Goal: Task Accomplishment & Management: Use online tool/utility

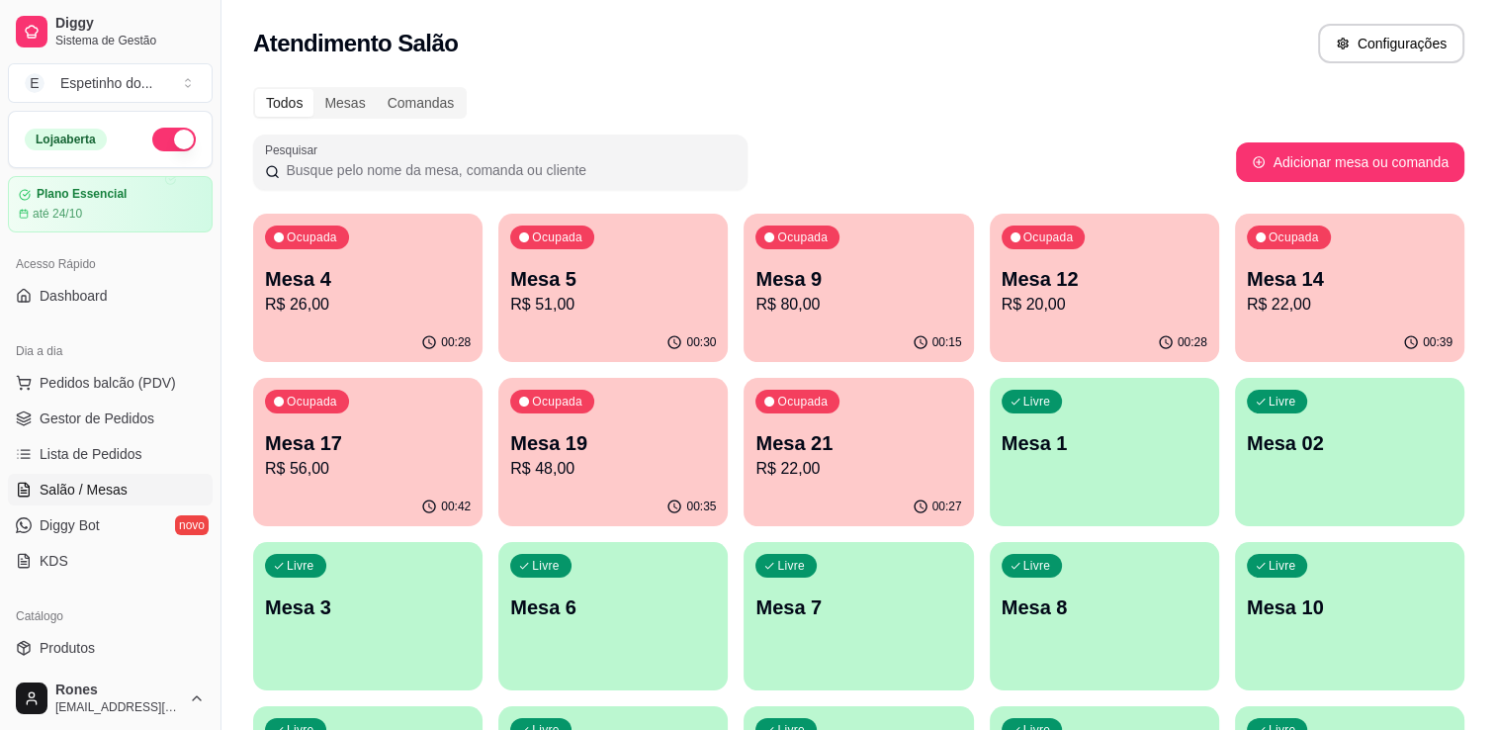
scroll to position [142, 0]
click at [349, 297] on p "R$ 26,00" at bounding box center [368, 304] width 200 height 23
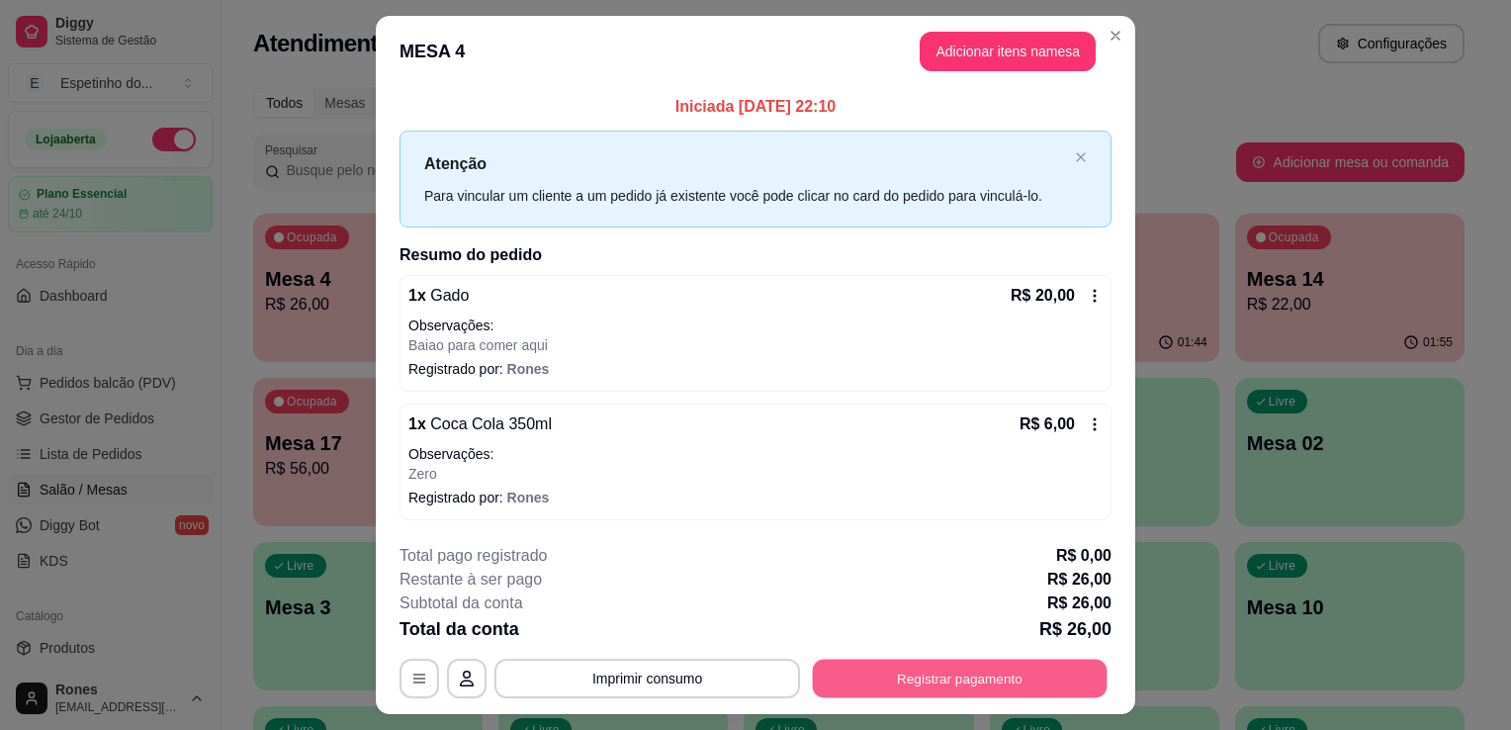
click at [906, 666] on button "Registrar pagamento" at bounding box center [960, 677] width 295 height 39
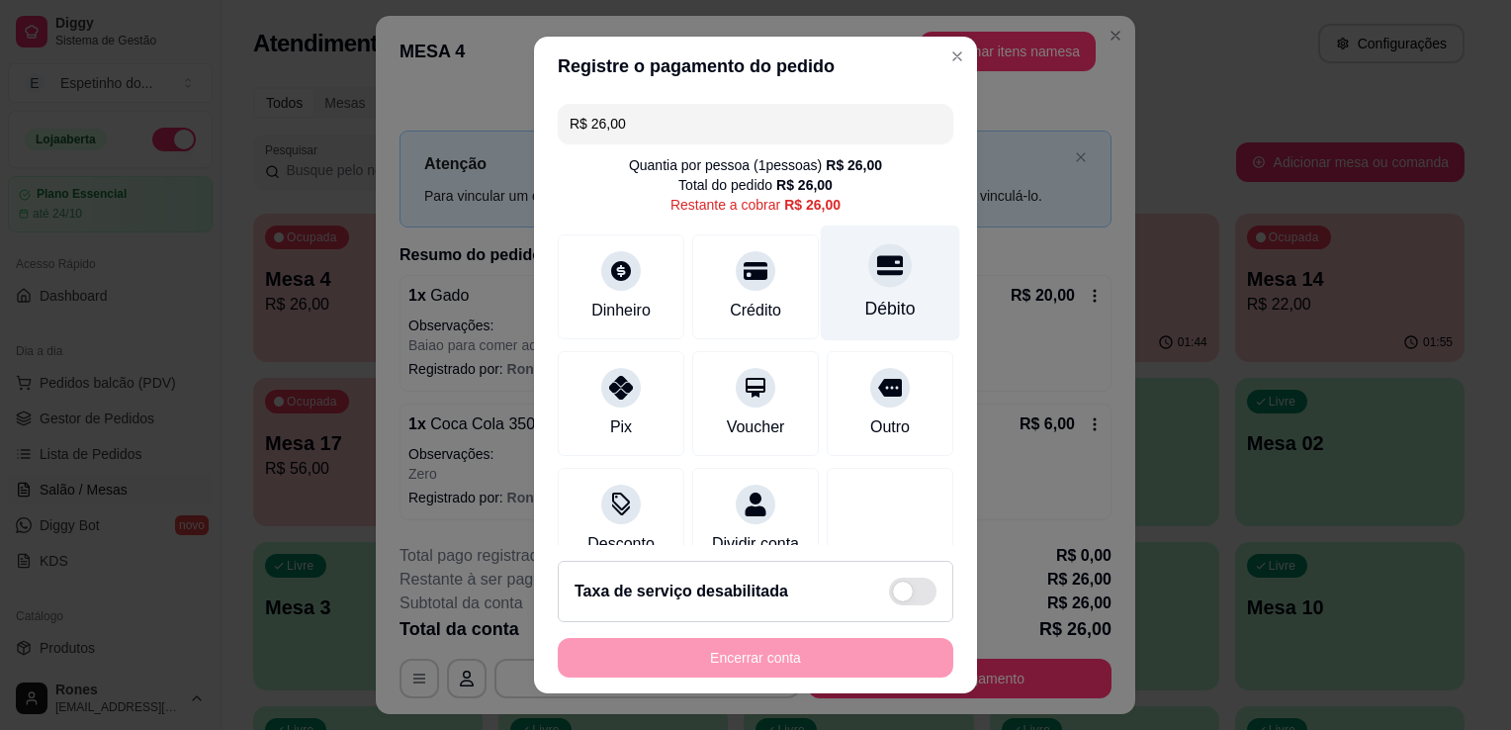
click at [865, 304] on div "Débito" at bounding box center [890, 309] width 50 height 26
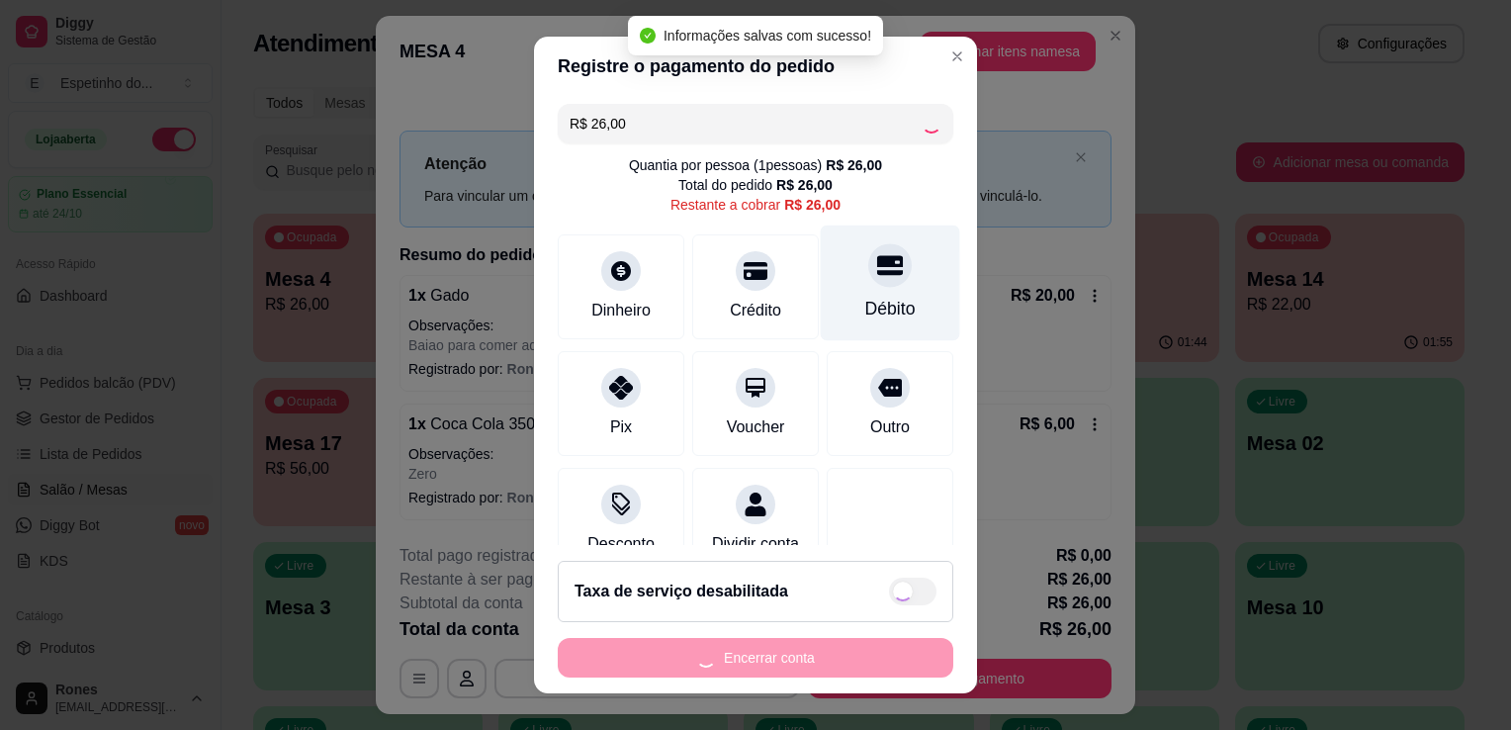
type input "R$ 0,00"
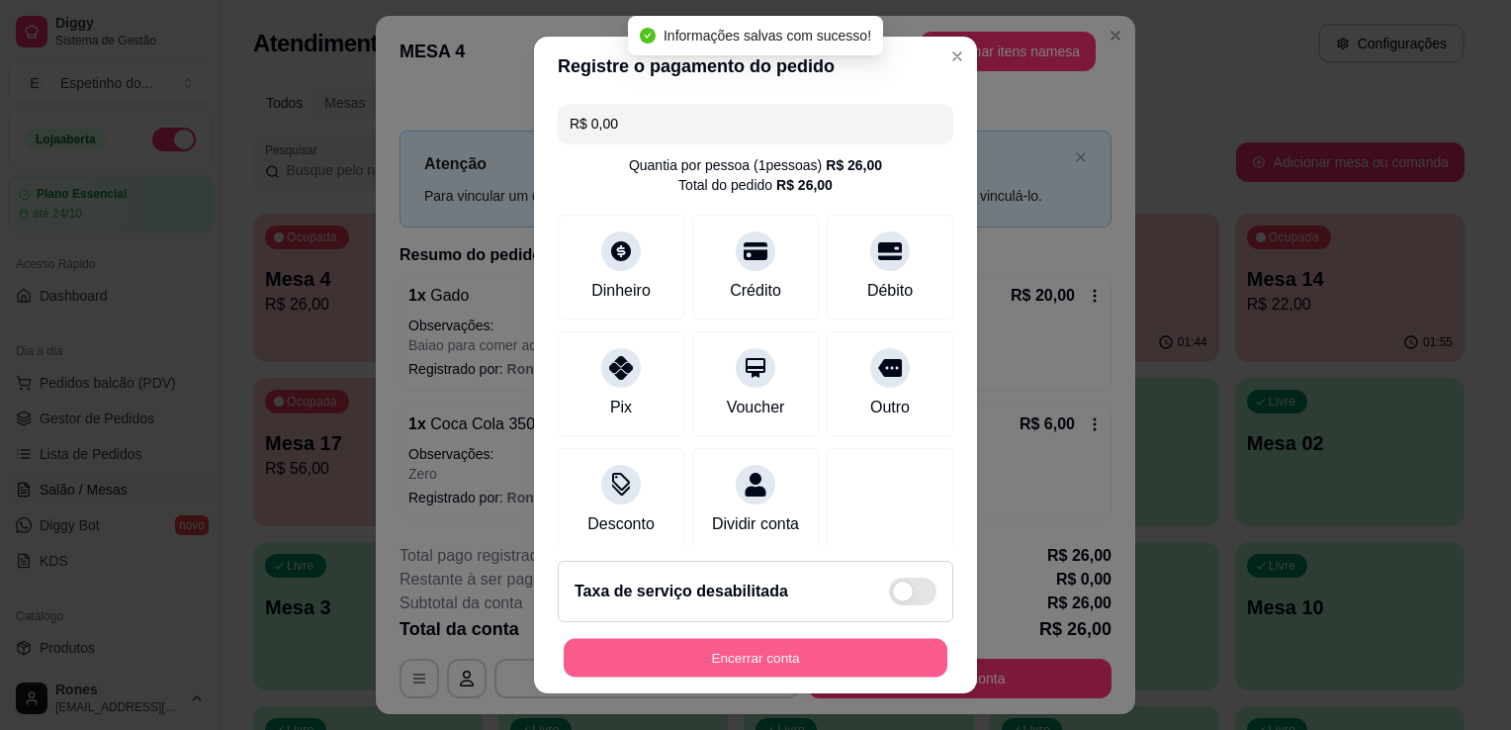
click at [712, 657] on button "Encerrar conta" at bounding box center [756, 658] width 384 height 39
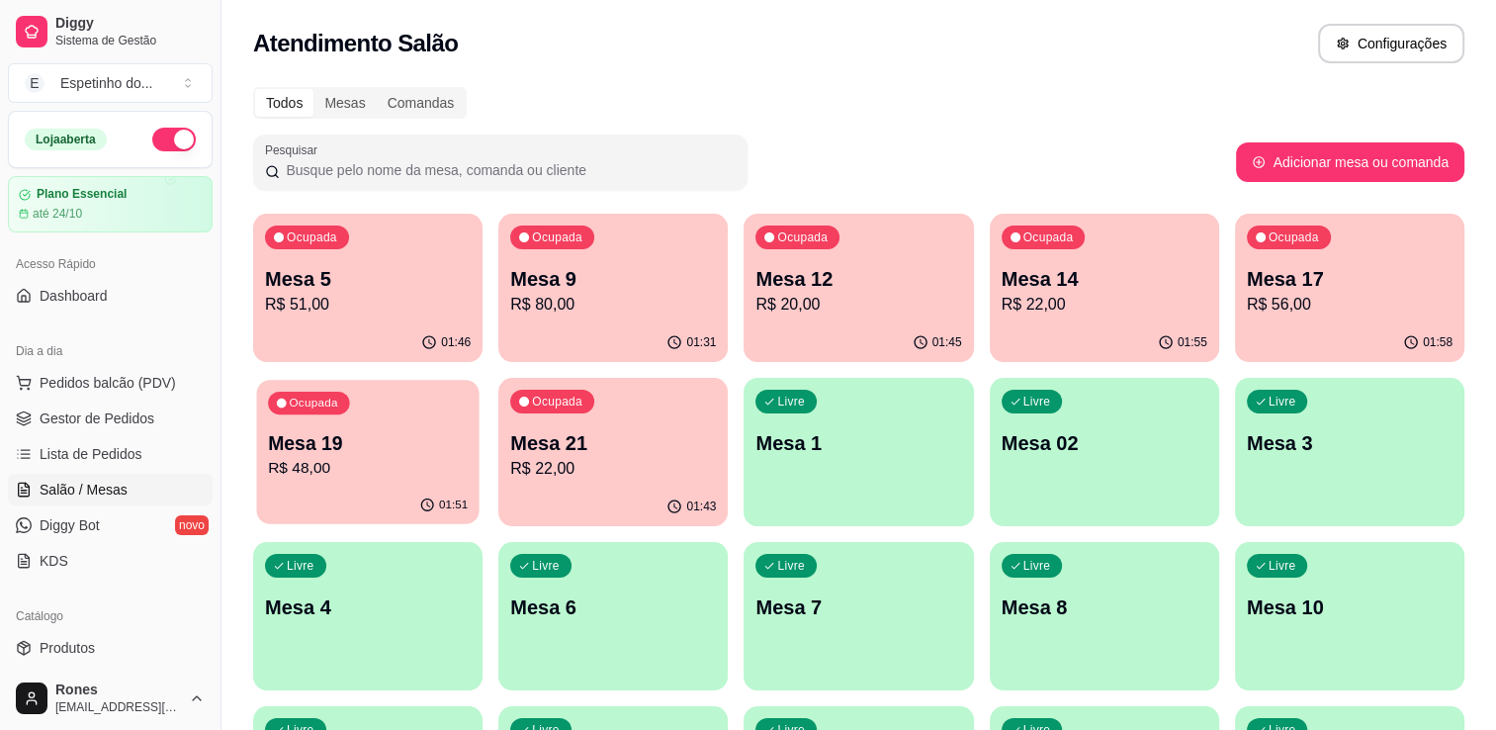
click at [339, 485] on div "Ocupada Mesa 19 R$ 48,00" at bounding box center [367, 433] width 222 height 107
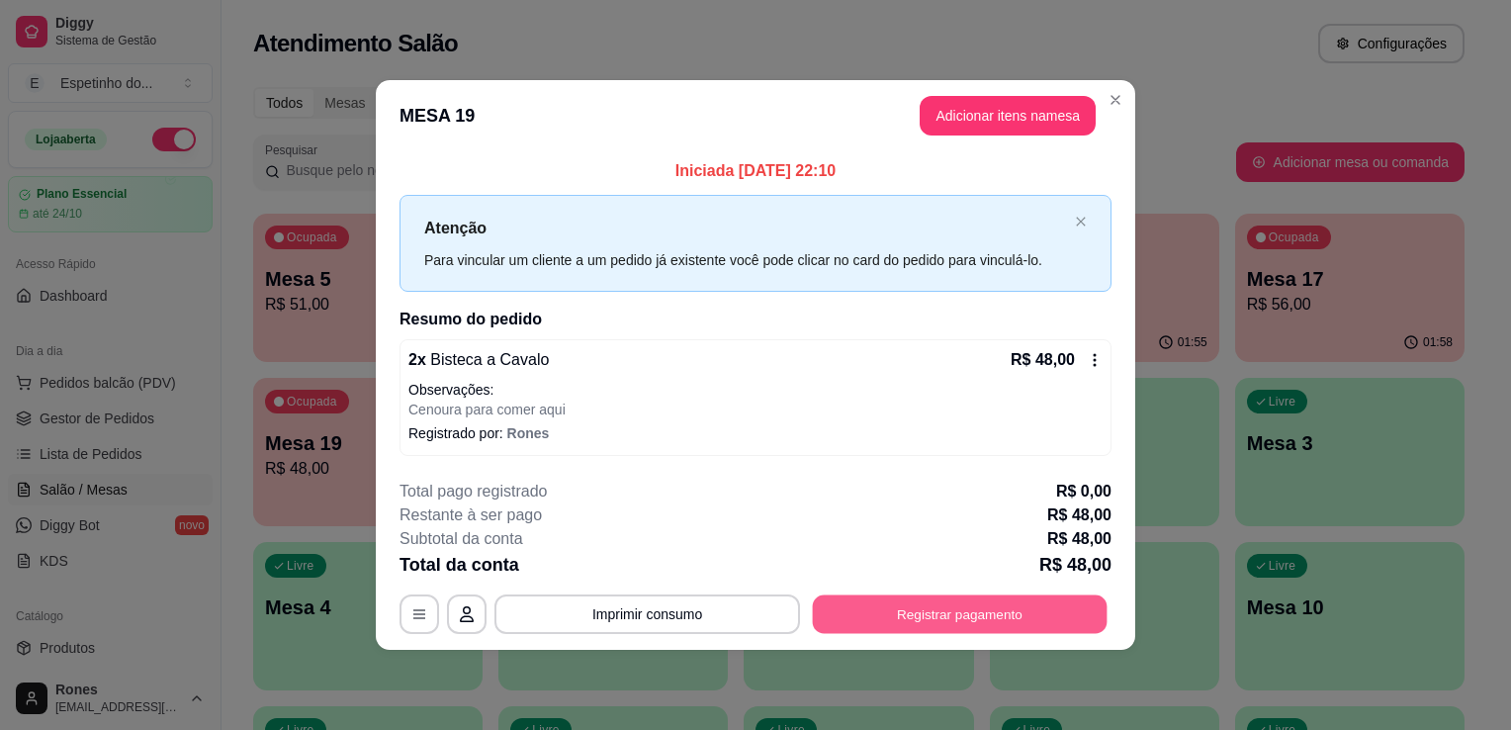
click at [900, 611] on button "Registrar pagamento" at bounding box center [960, 613] width 295 height 39
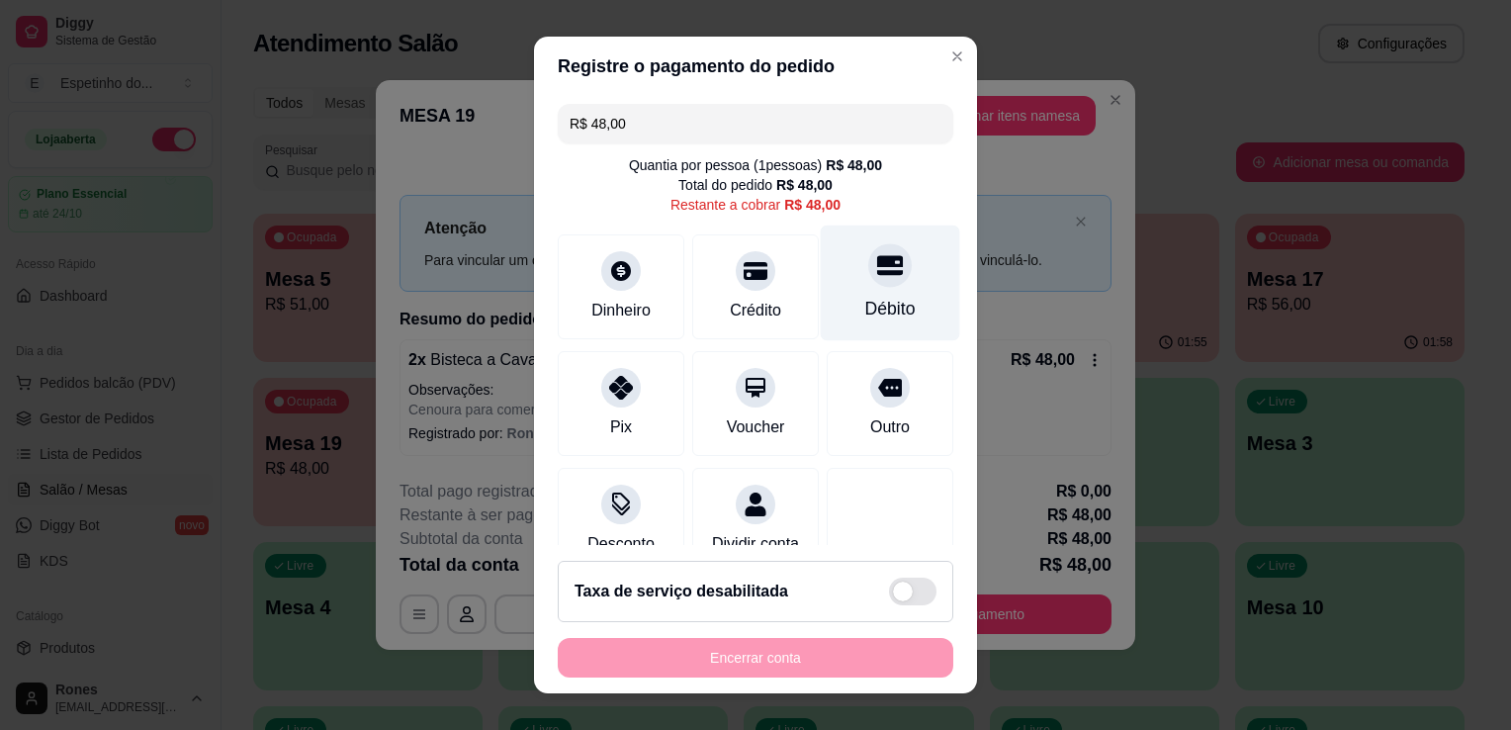
click at [877, 267] on icon at bounding box center [890, 265] width 26 height 26
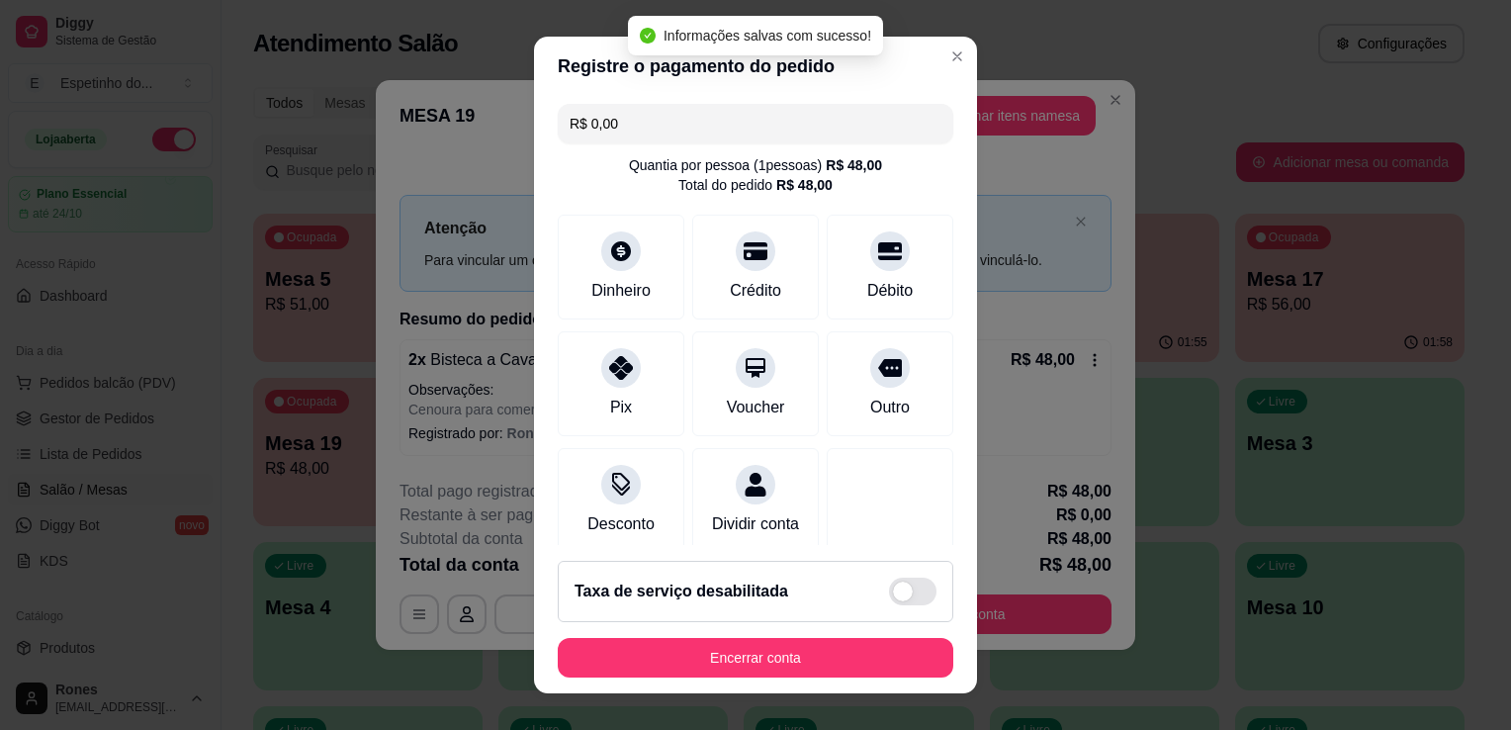
type input "R$ 0,00"
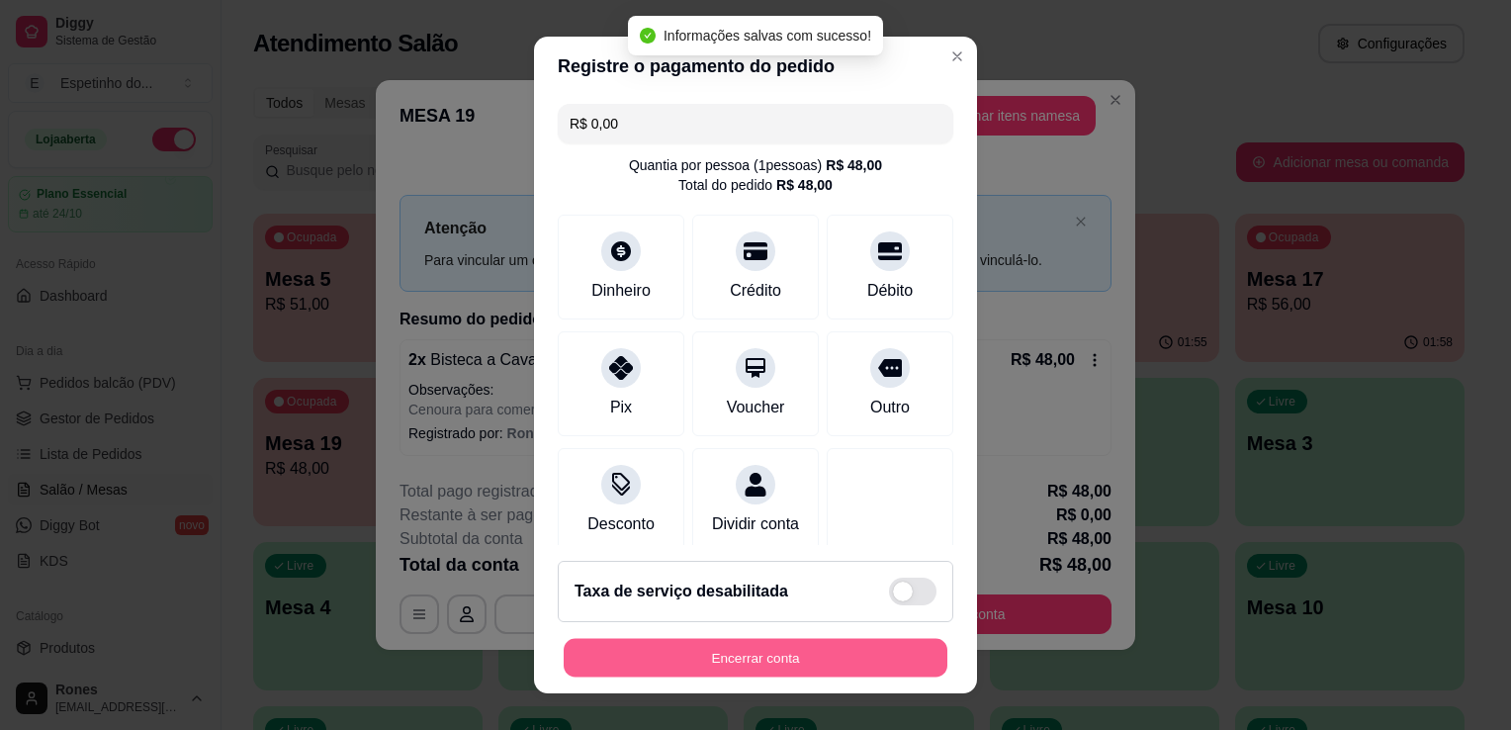
click at [783, 651] on button "Encerrar conta" at bounding box center [756, 658] width 384 height 39
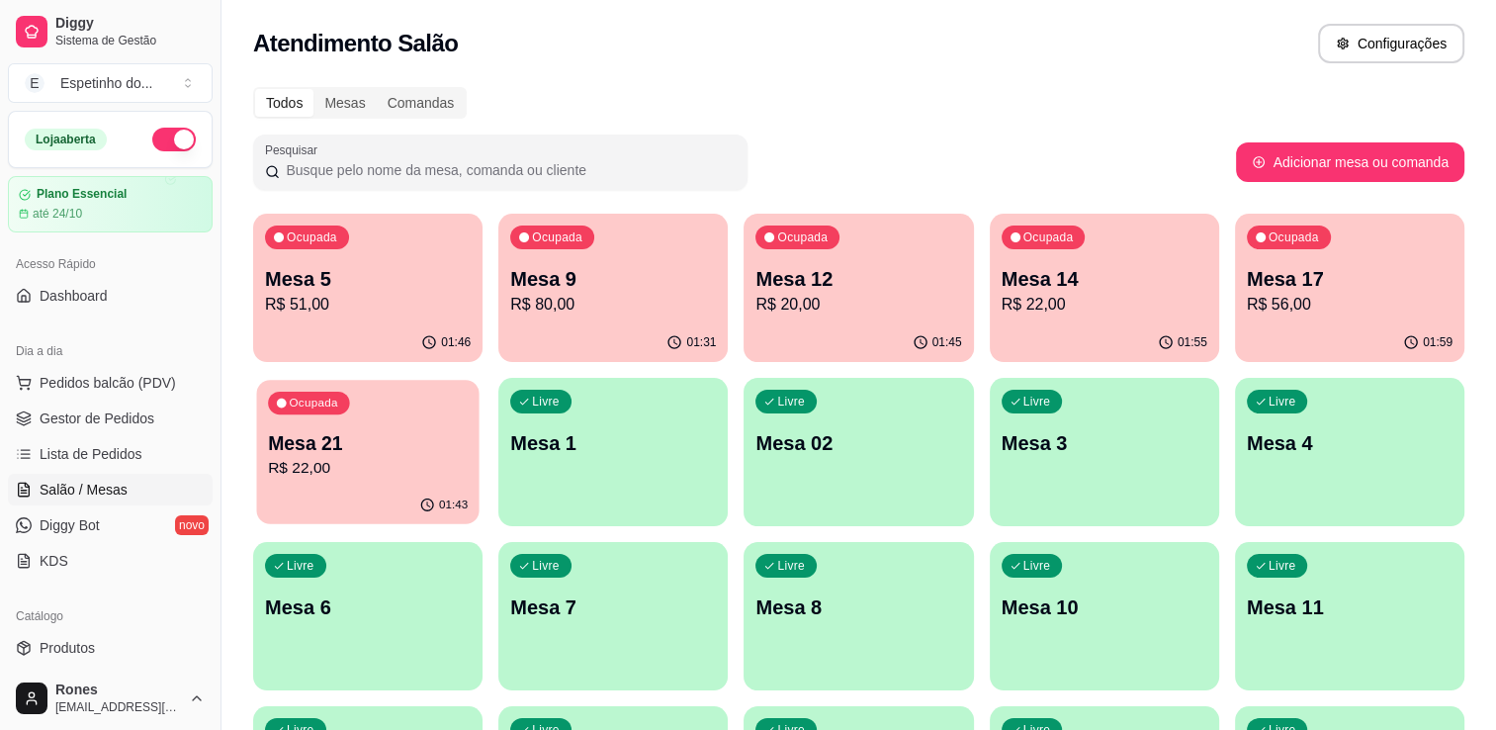
click at [385, 481] on div "Ocupada Mesa 21 R$ 22,00" at bounding box center [367, 433] width 222 height 107
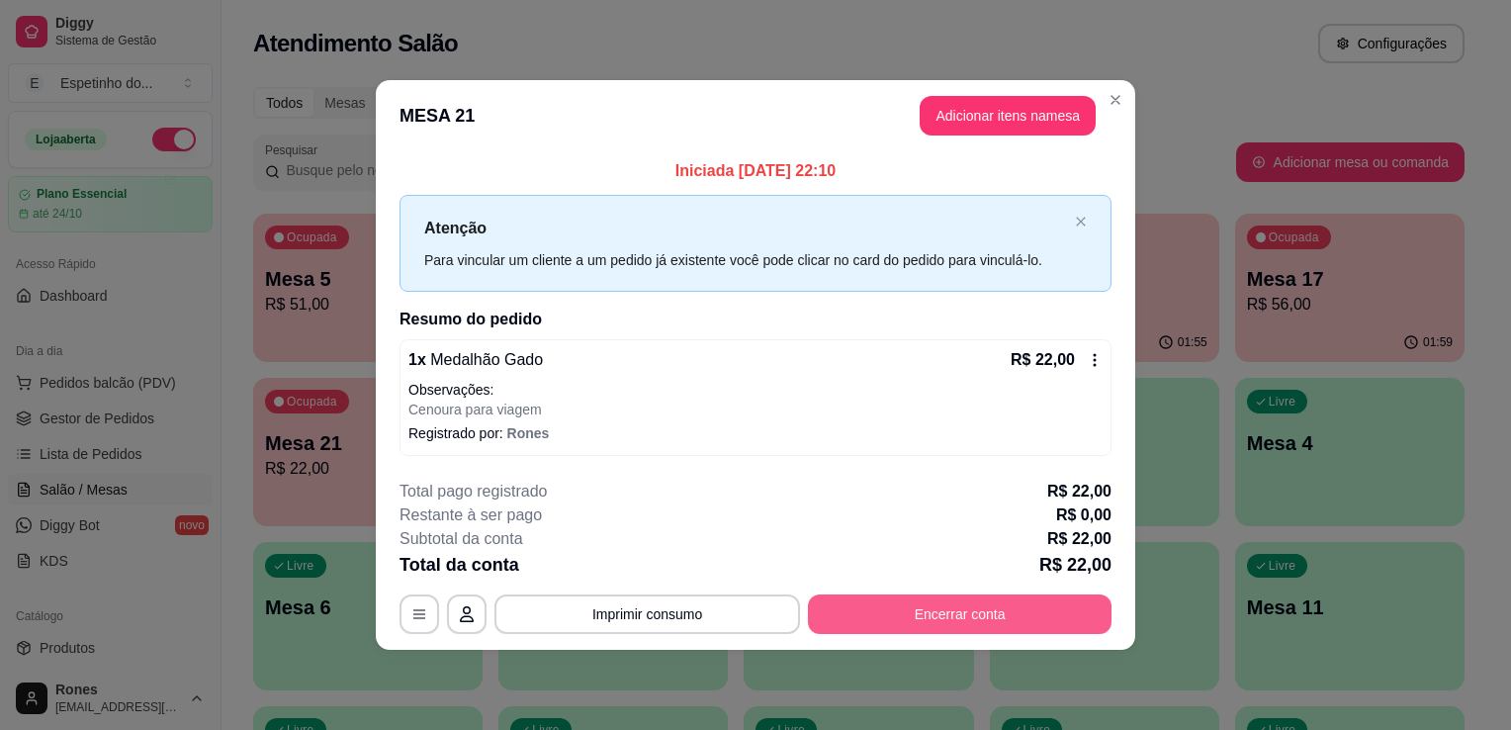
click at [926, 607] on button "Encerrar conta" at bounding box center [960, 614] width 304 height 40
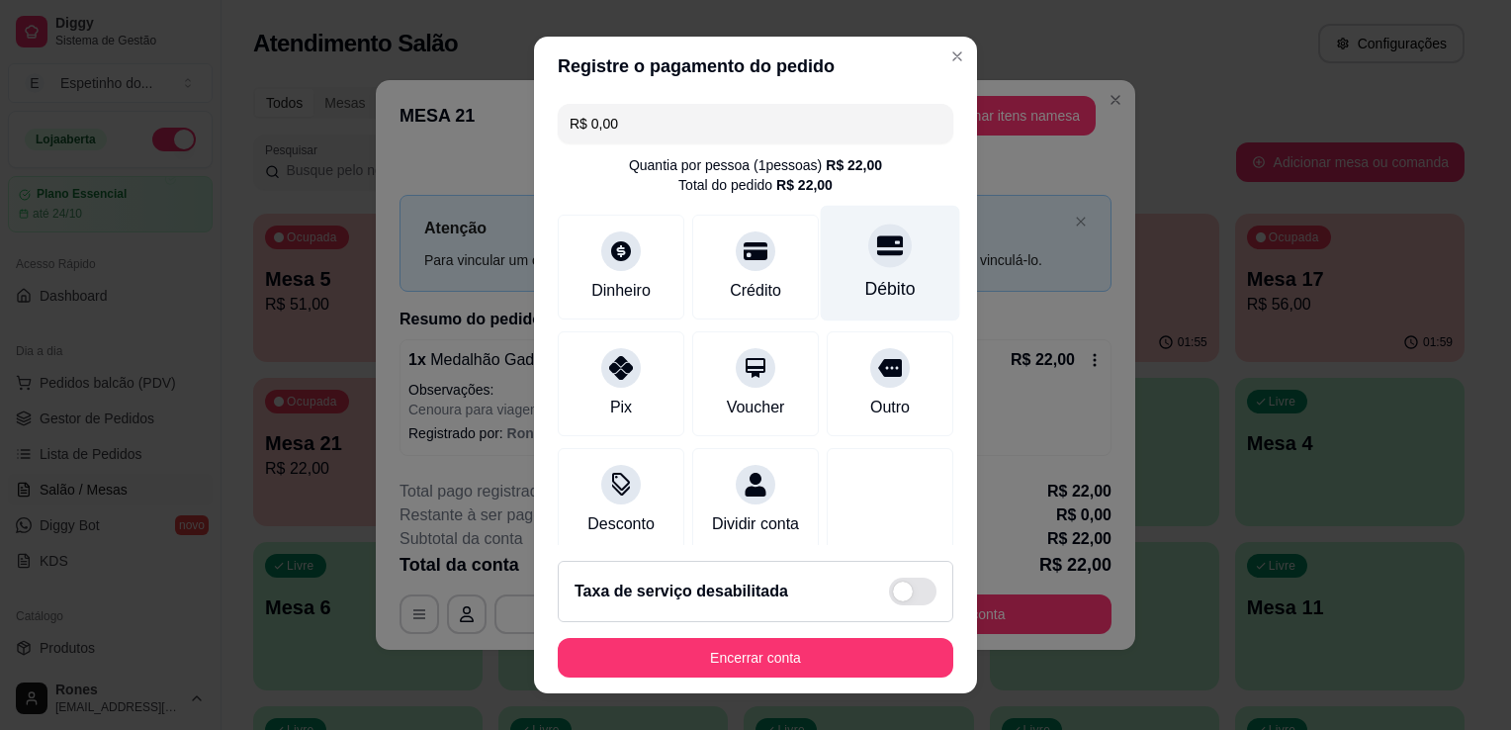
click at [865, 285] on div "Débito" at bounding box center [890, 289] width 50 height 26
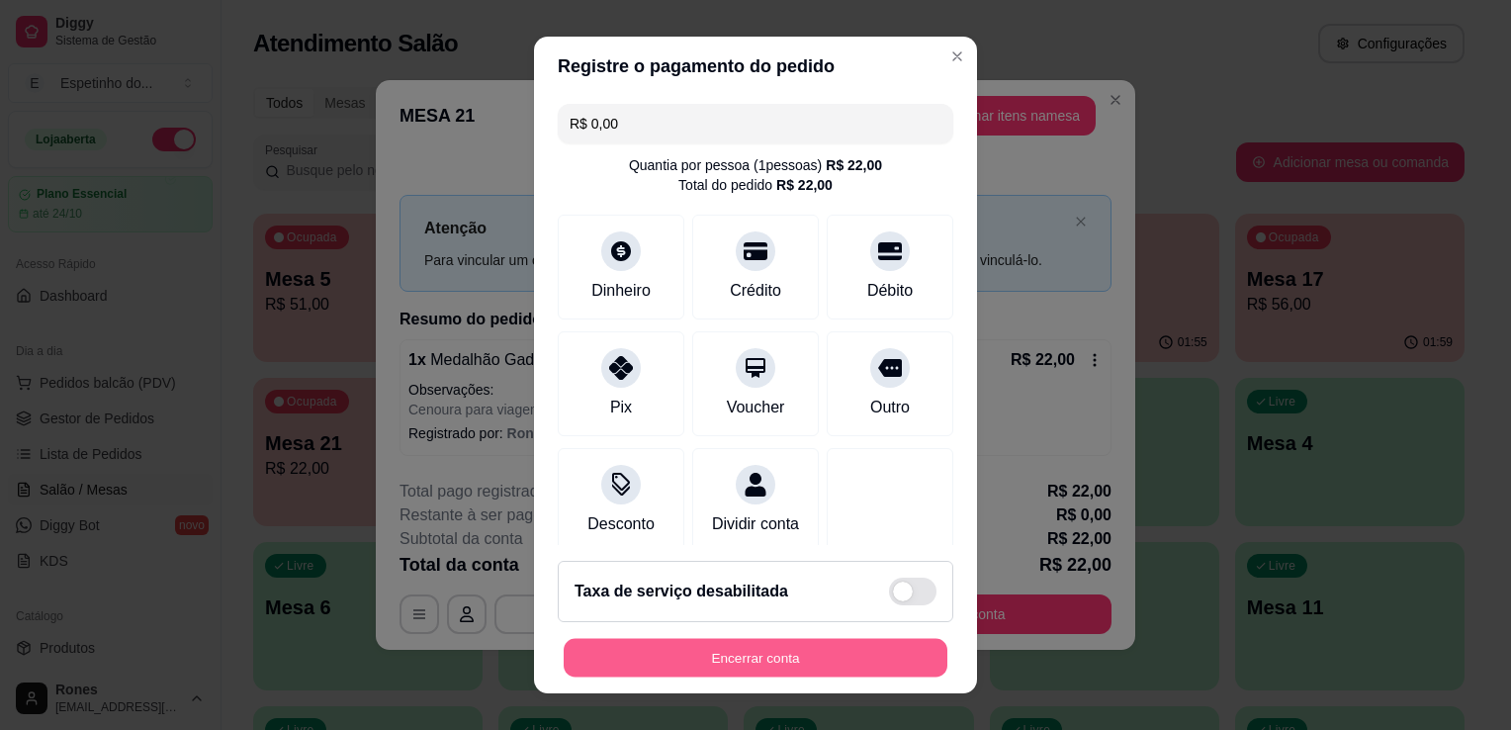
click at [797, 652] on button "Encerrar conta" at bounding box center [756, 658] width 384 height 39
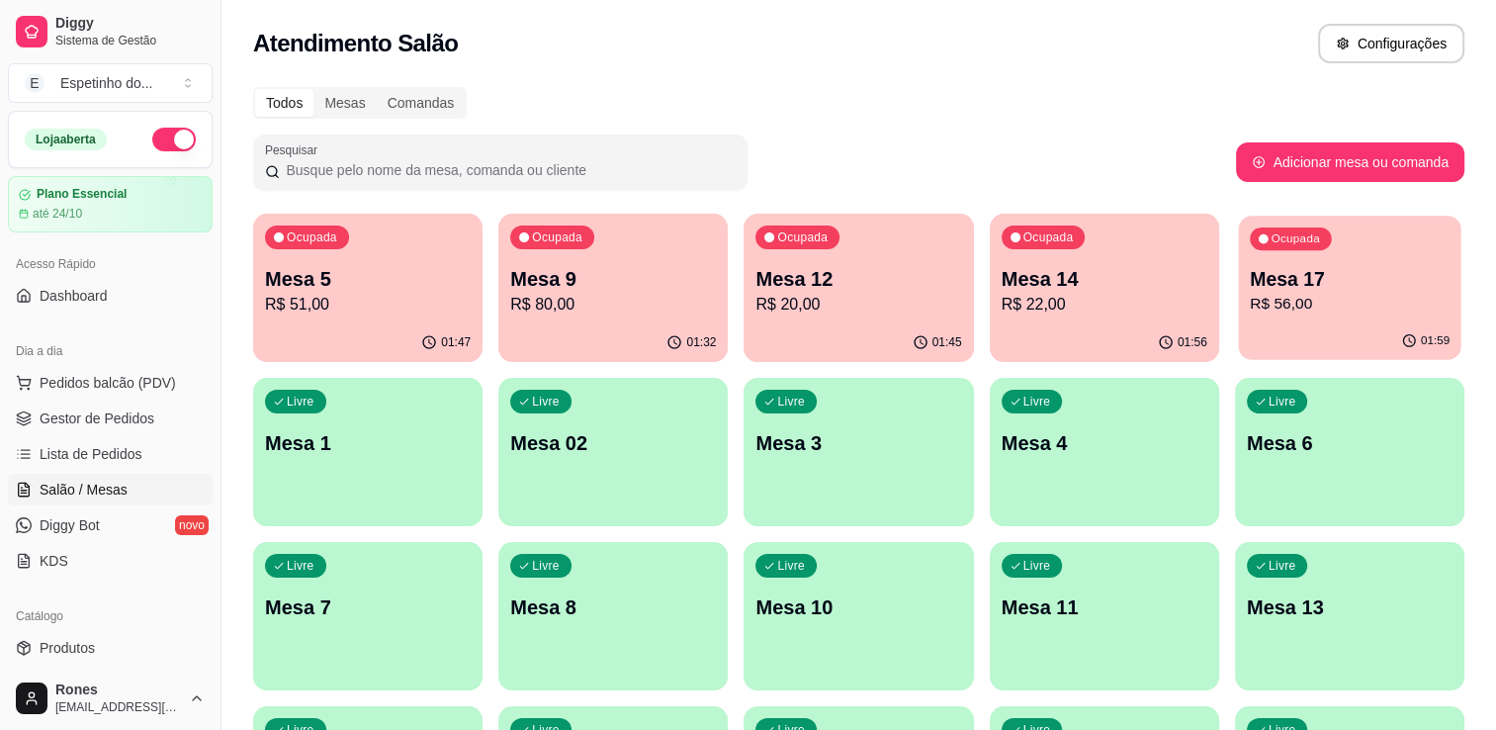
click at [1313, 300] on p "R$ 56,00" at bounding box center [1350, 304] width 200 height 23
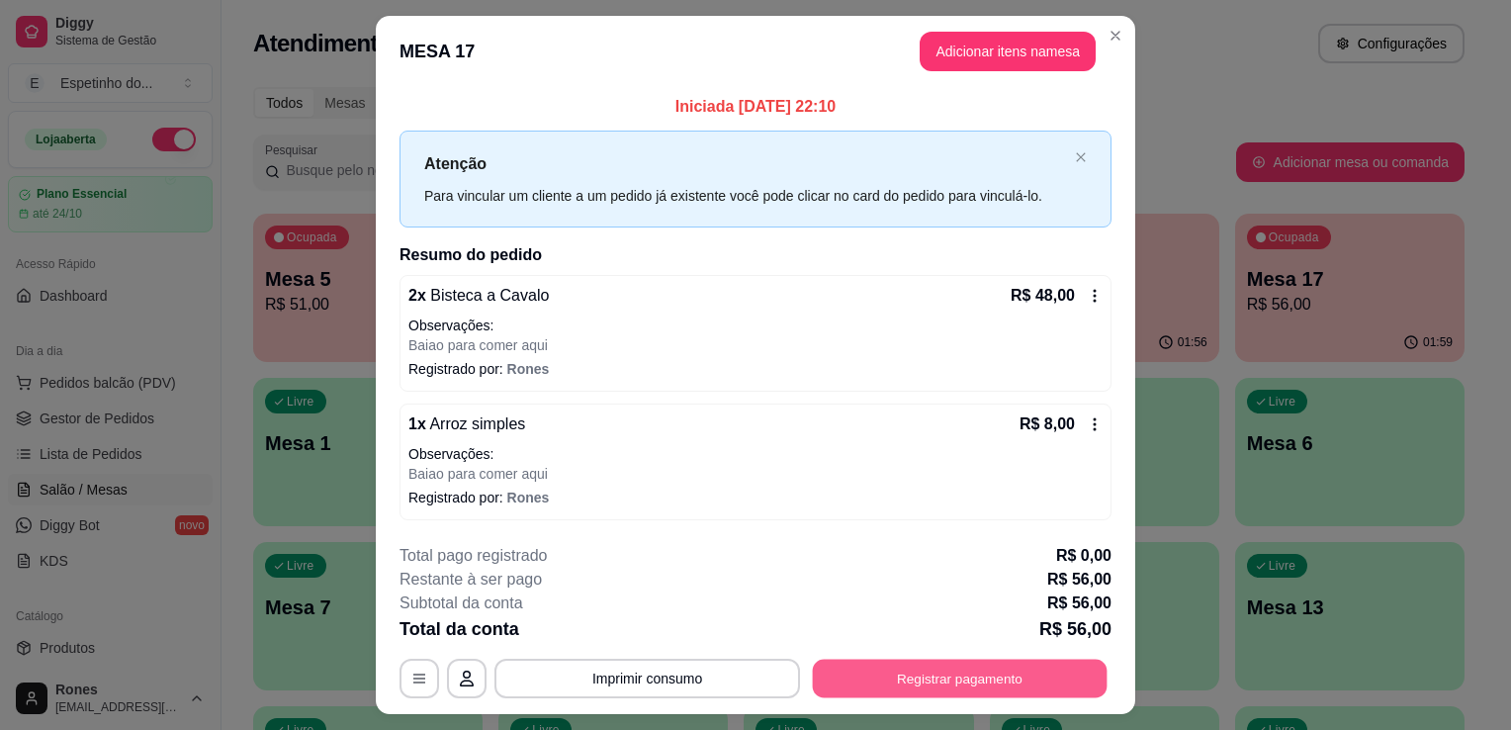
click at [934, 677] on button "Registrar pagamento" at bounding box center [960, 677] width 295 height 39
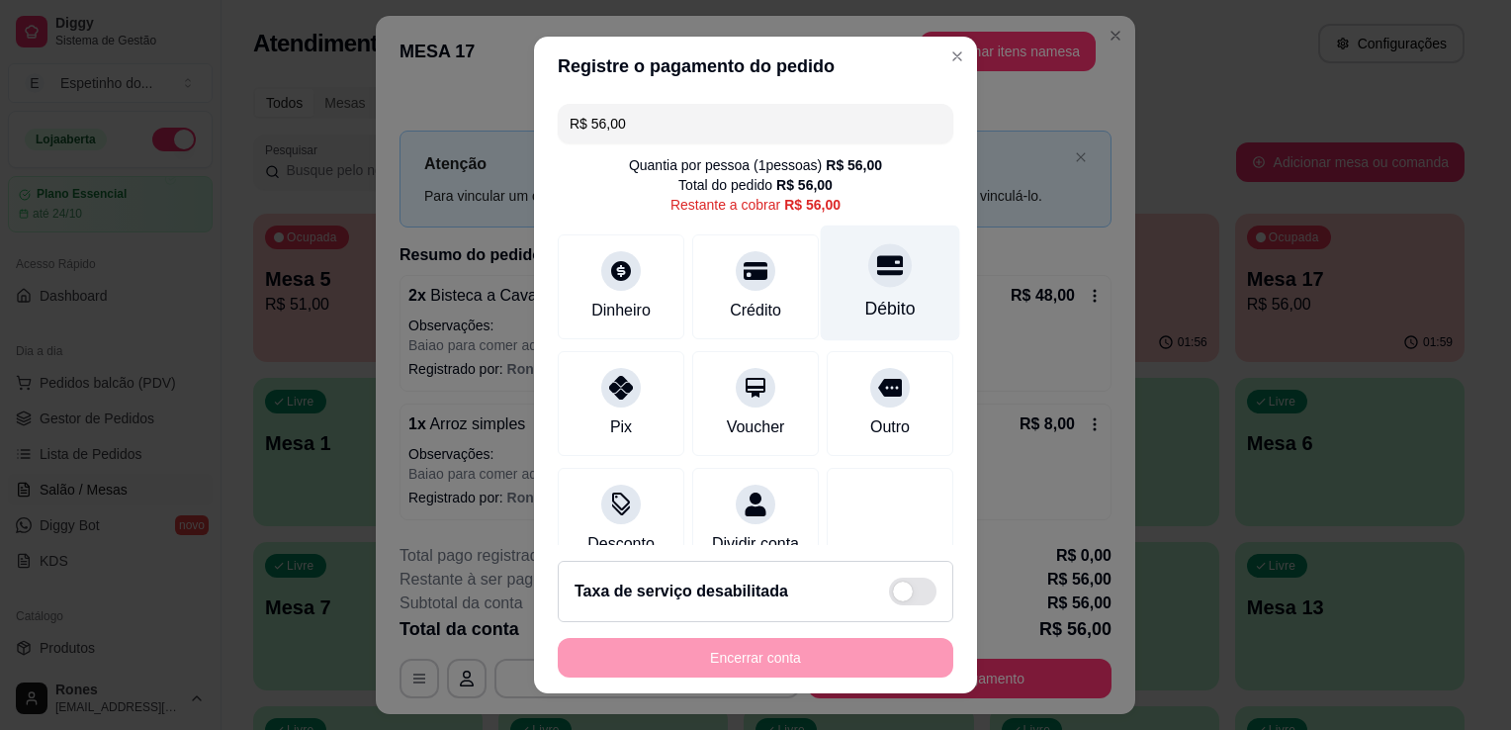
click at [865, 295] on div "Débito" at bounding box center [890, 283] width 139 height 116
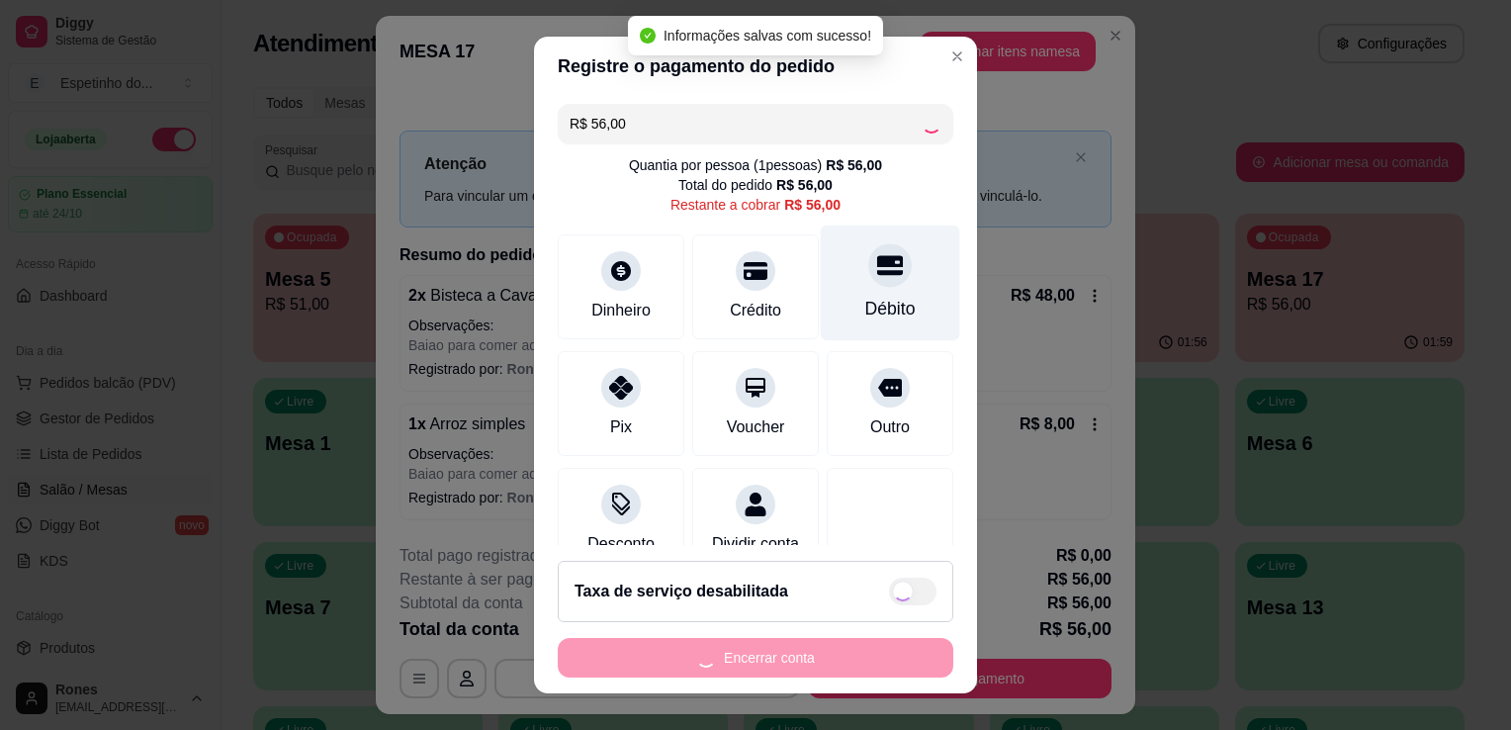
type input "R$ 0,00"
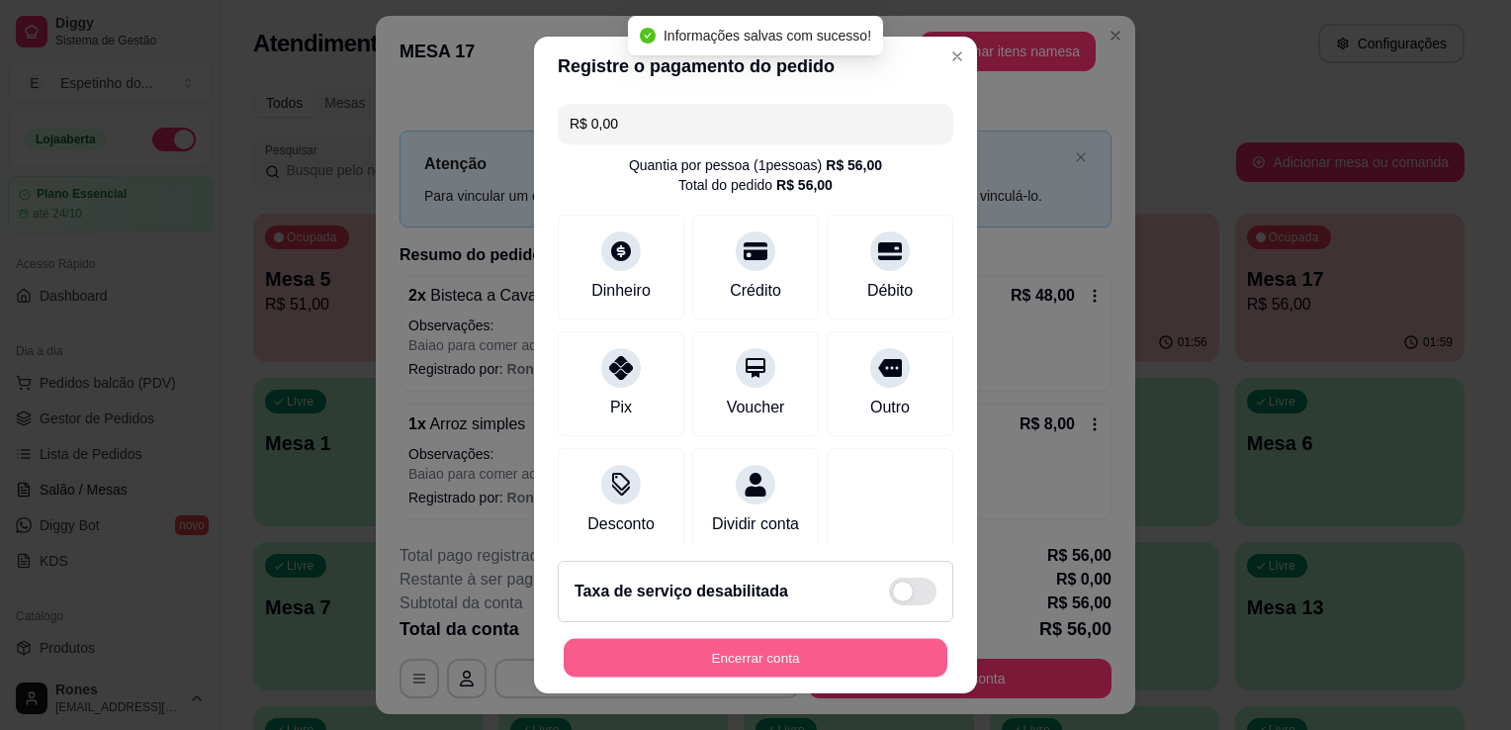
click at [799, 648] on button "Encerrar conta" at bounding box center [756, 658] width 384 height 39
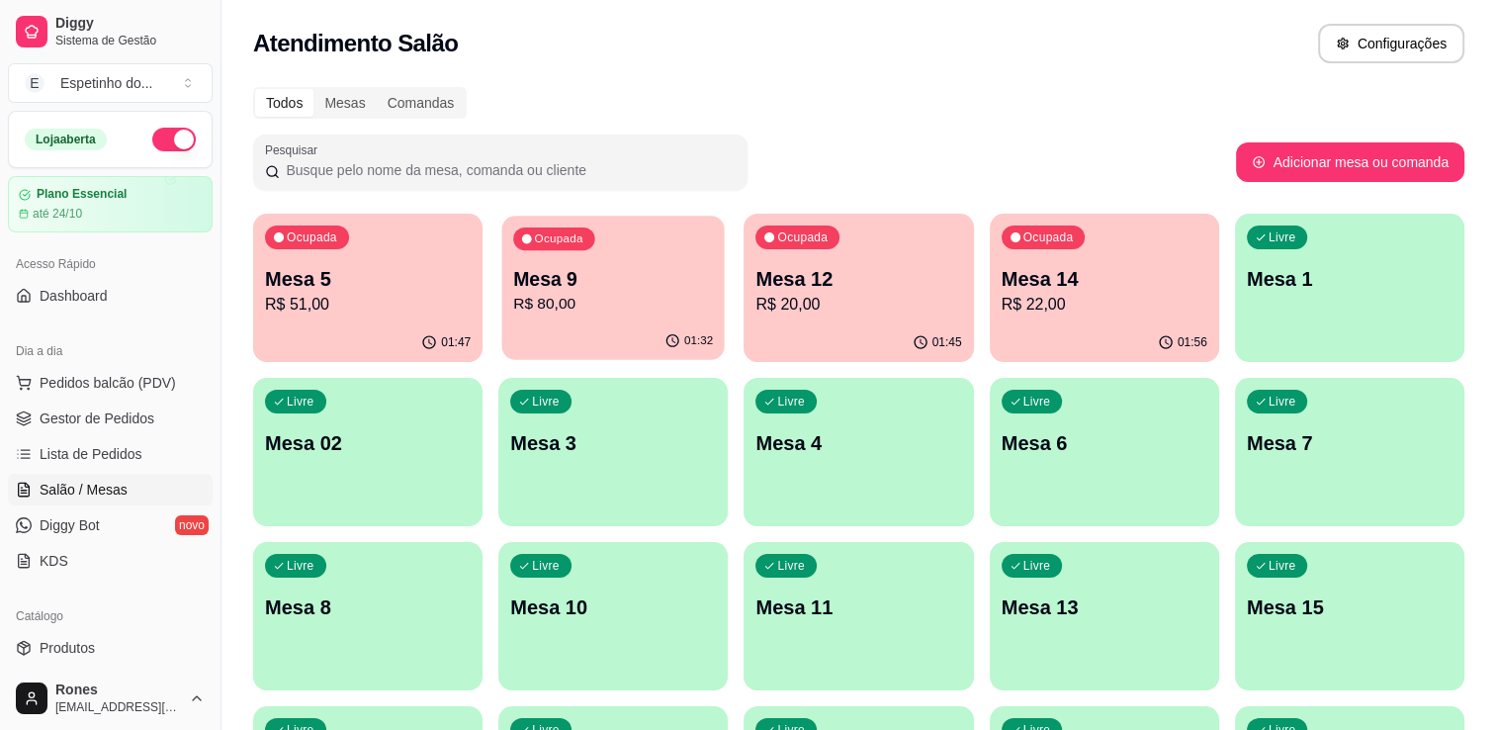
click at [631, 286] on p "Mesa 9" at bounding box center [613, 279] width 200 height 27
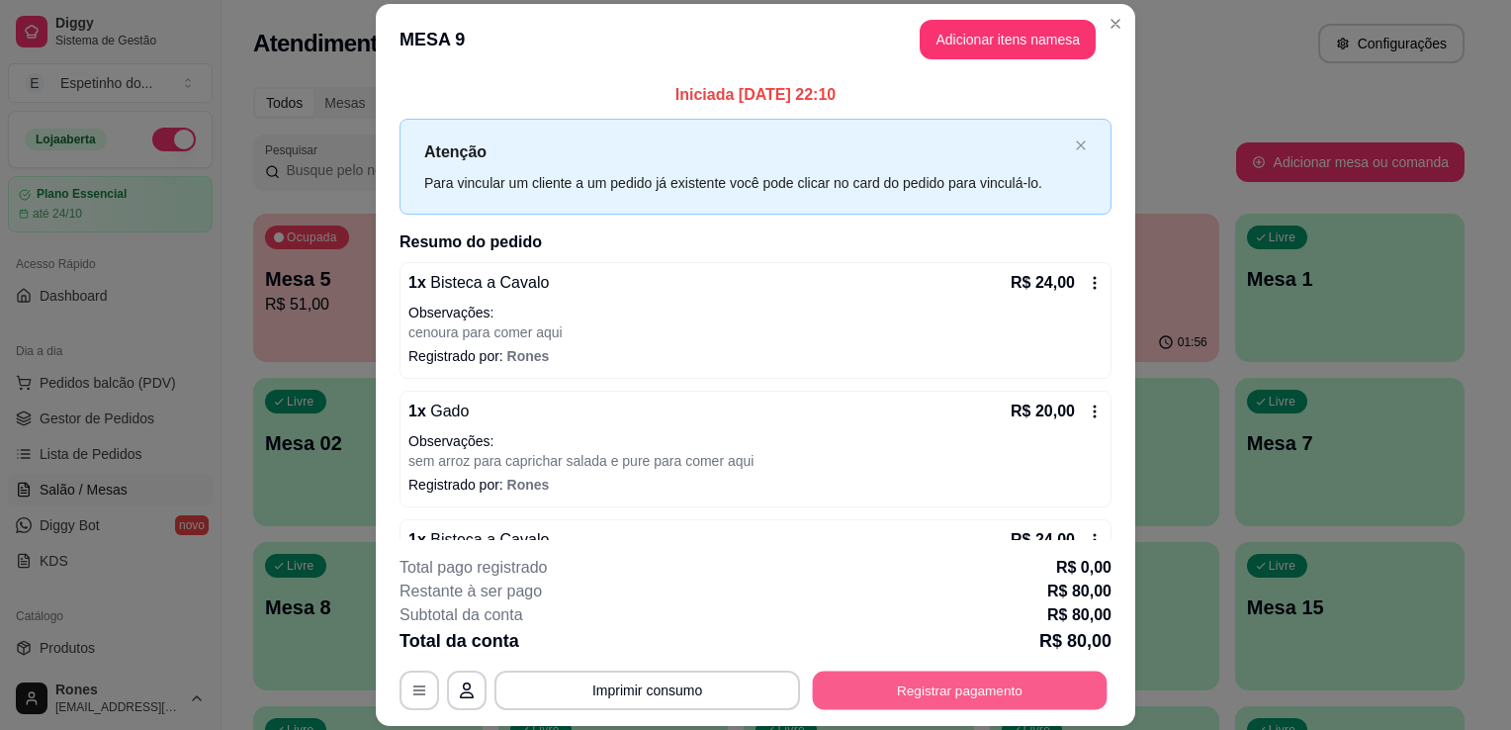
click at [957, 678] on button "Registrar pagamento" at bounding box center [960, 690] width 295 height 39
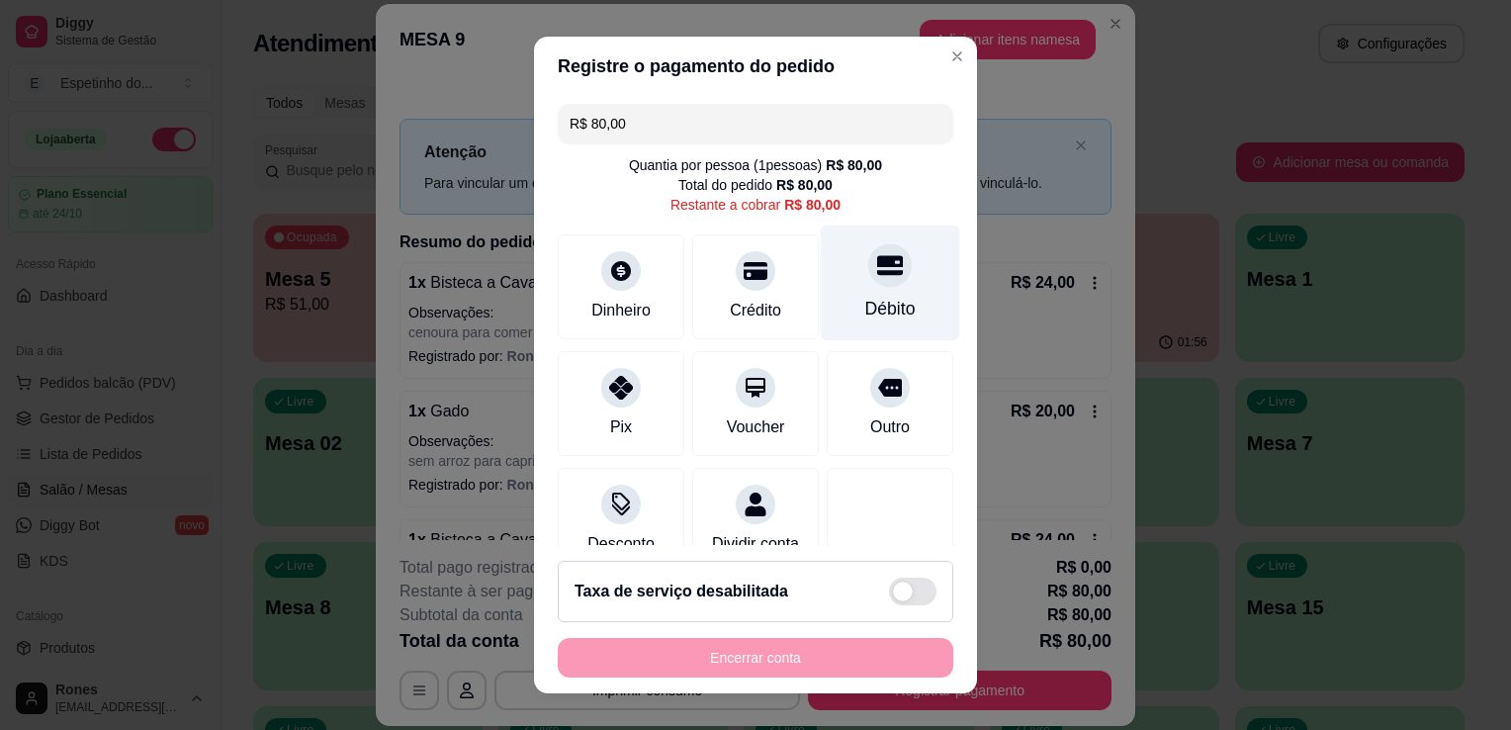
click at [877, 272] on icon at bounding box center [890, 265] width 26 height 20
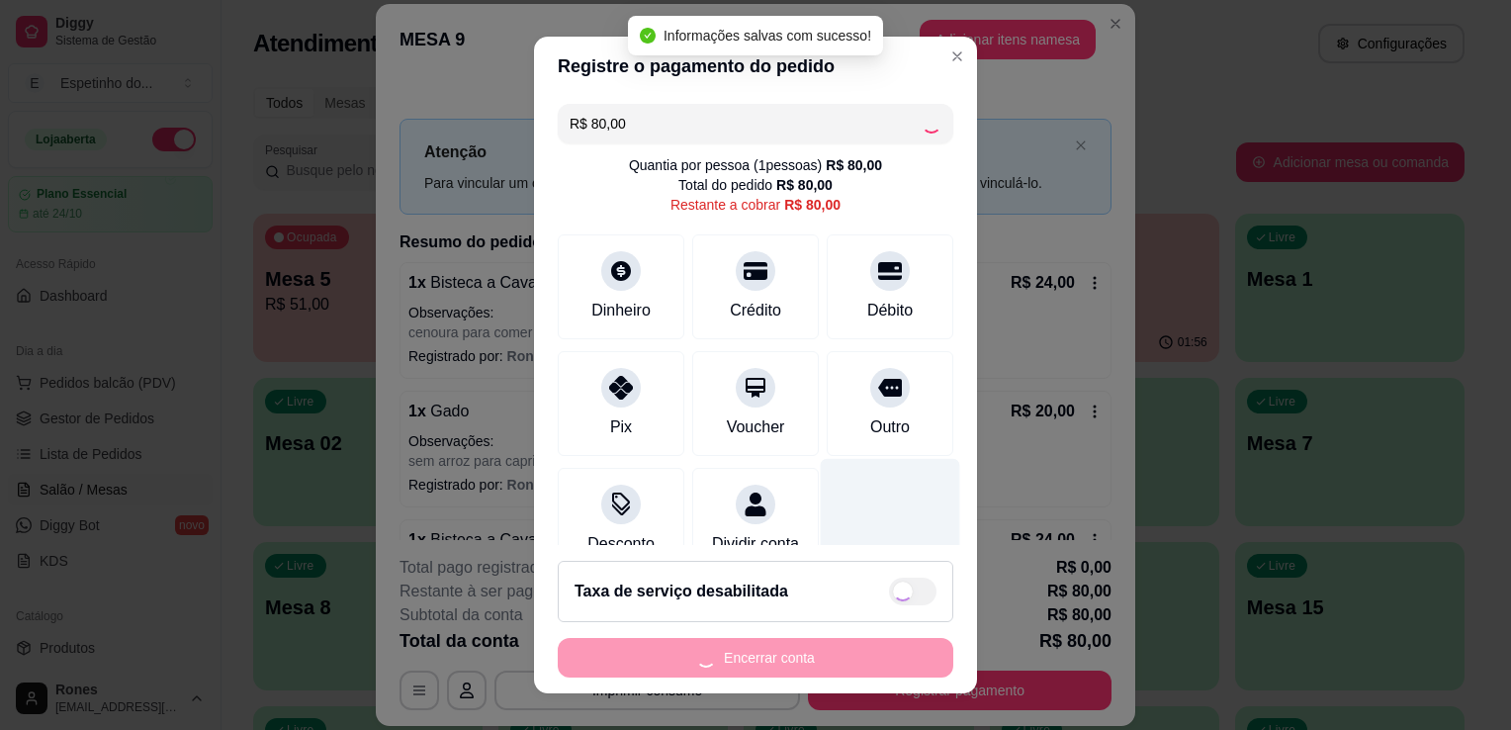
type input "R$ 0,00"
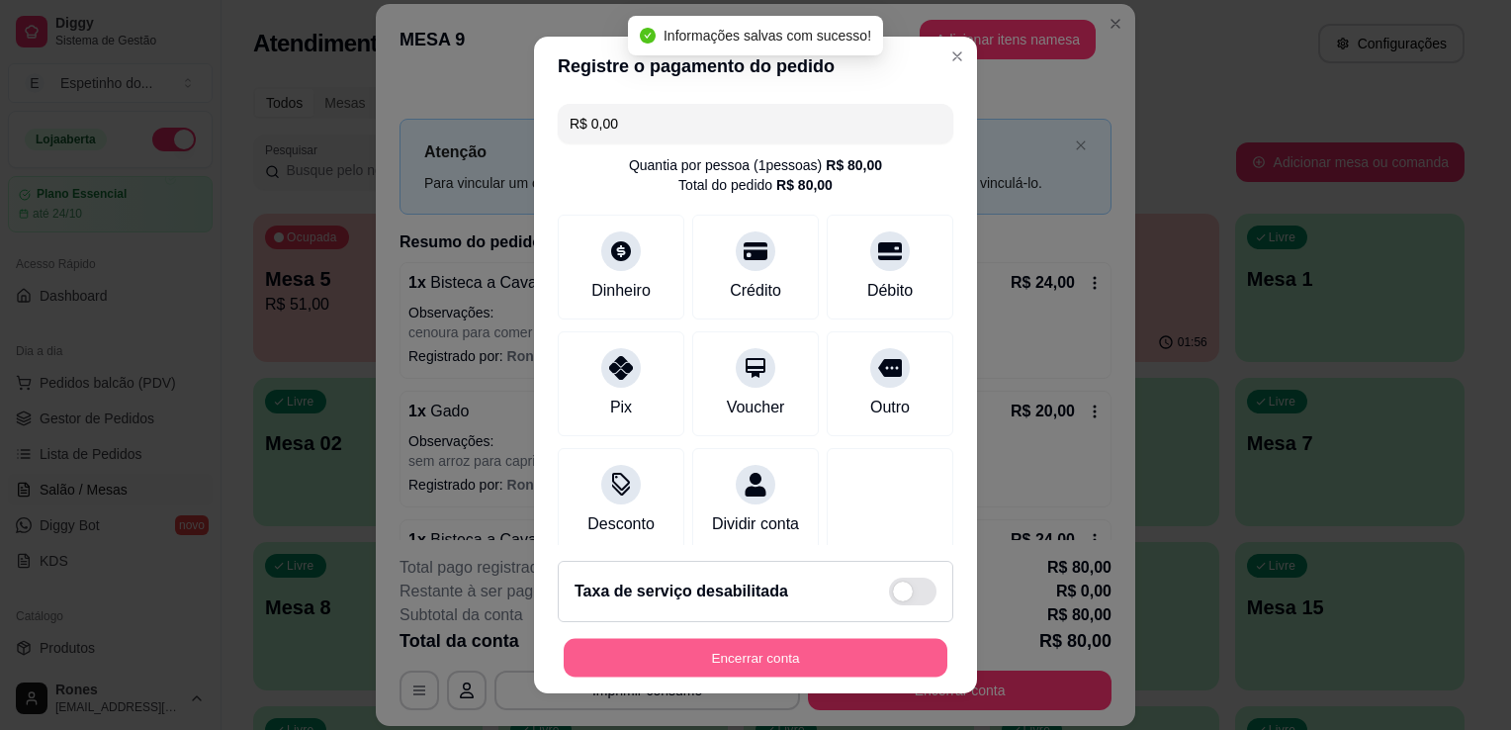
click at [862, 659] on button "Encerrar conta" at bounding box center [756, 658] width 384 height 39
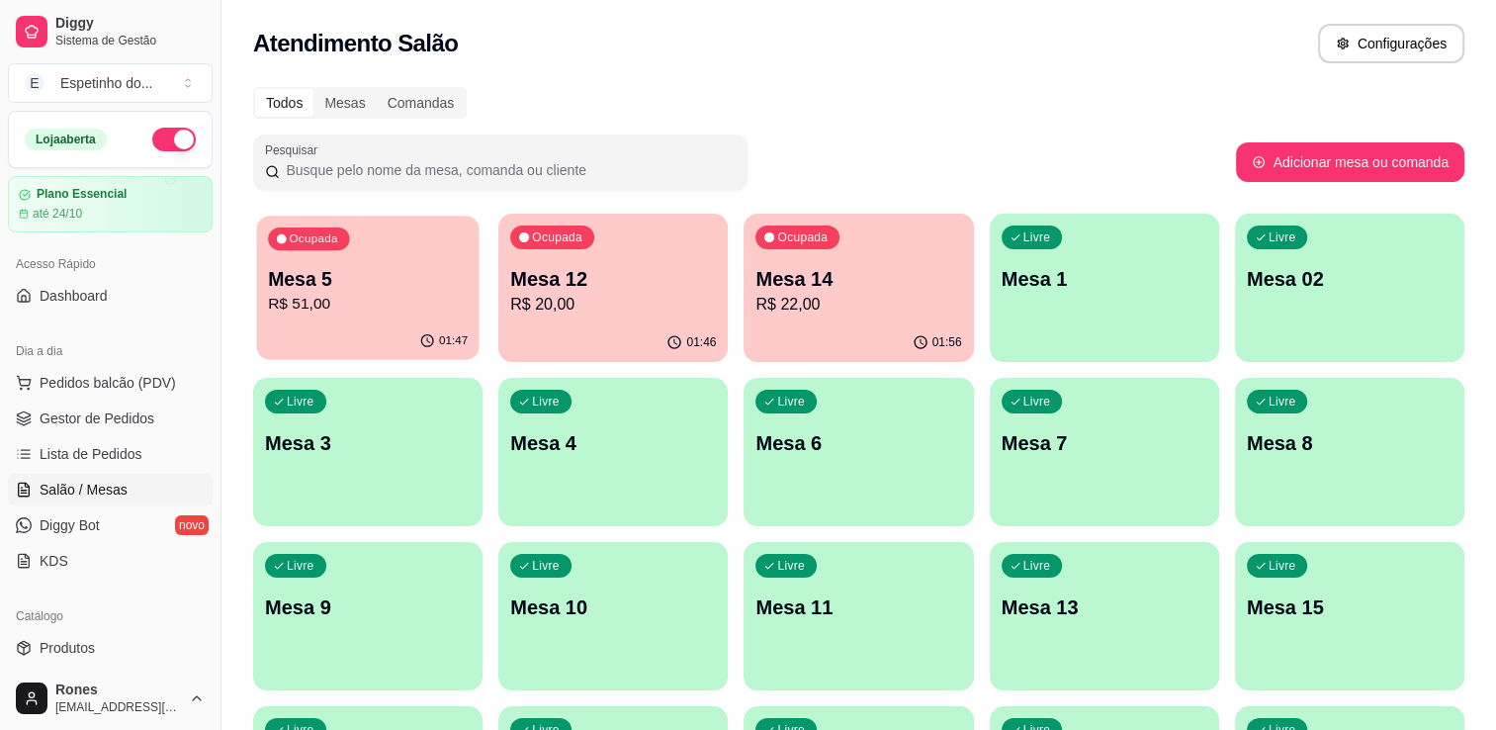
click at [407, 264] on div "Ocupada Mesa 5 R$ 51,00" at bounding box center [367, 269] width 222 height 107
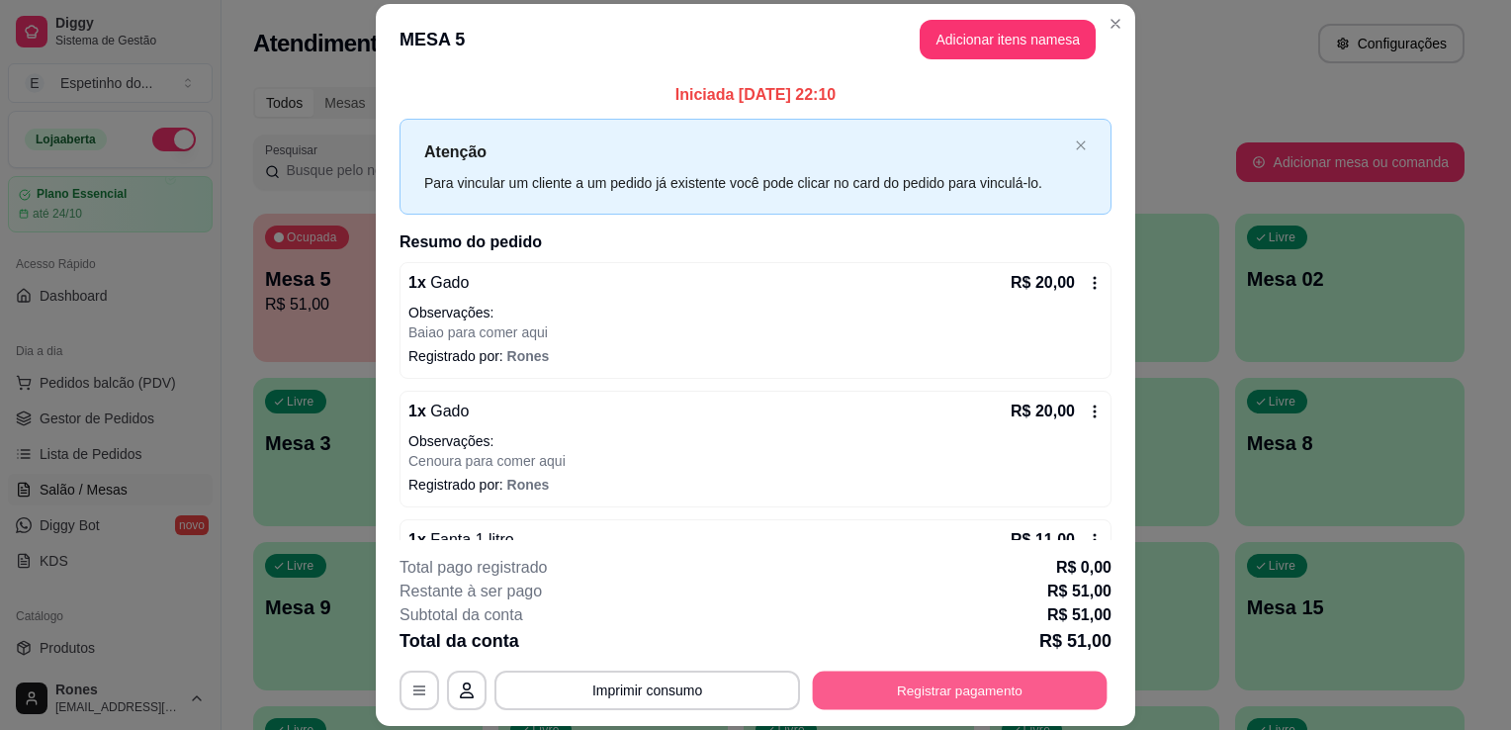
click at [946, 679] on button "Registrar pagamento" at bounding box center [960, 690] width 295 height 39
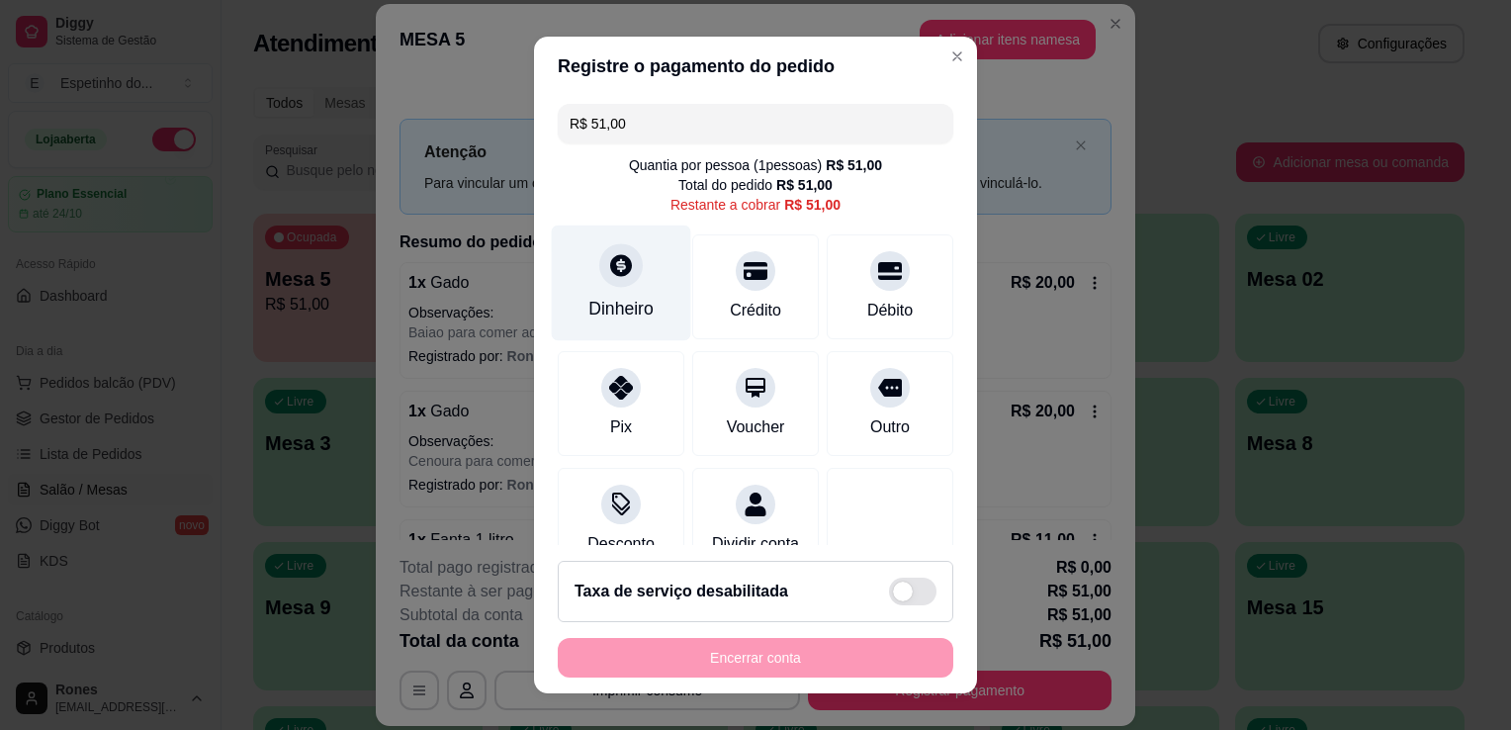
click at [625, 313] on div "Dinheiro" at bounding box center [620, 309] width 65 height 26
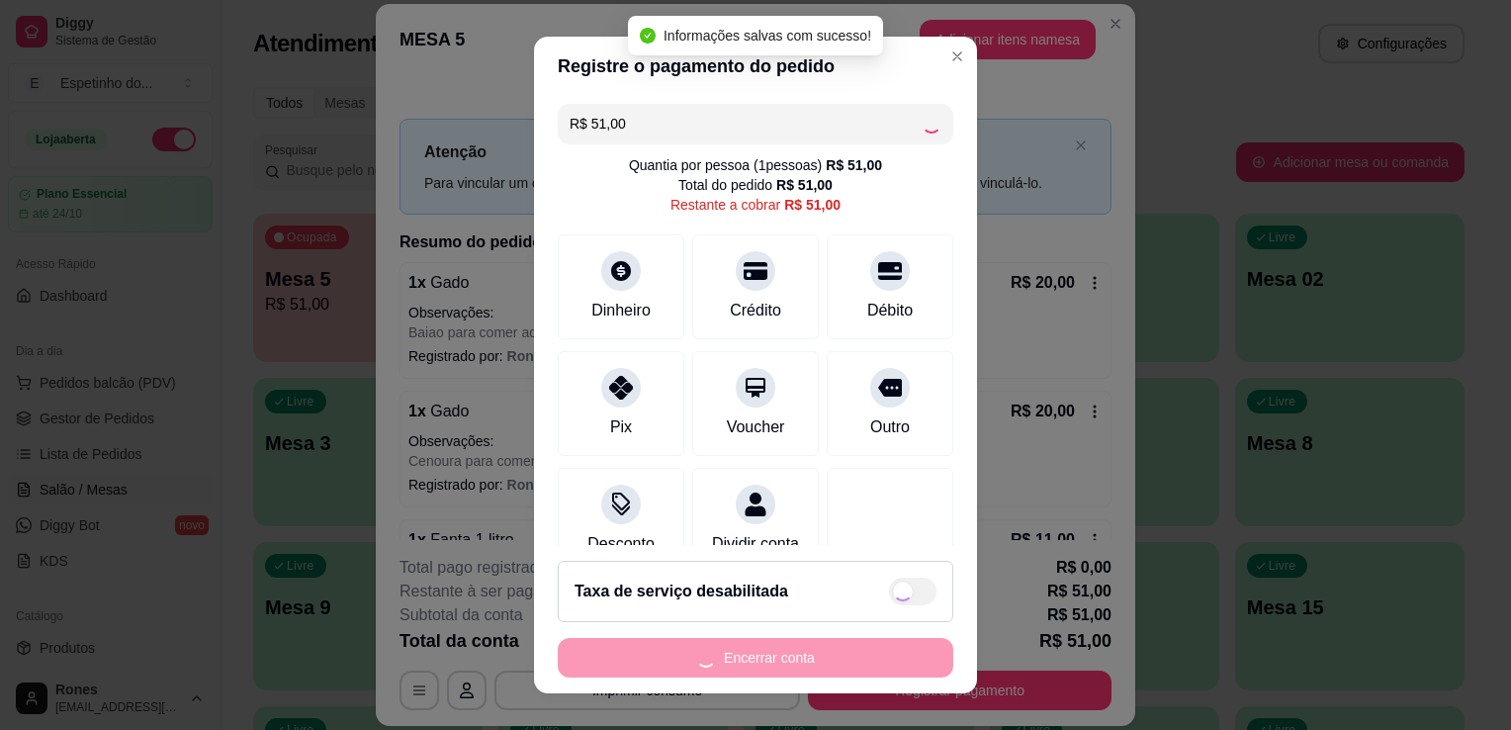
type input "R$ 0,00"
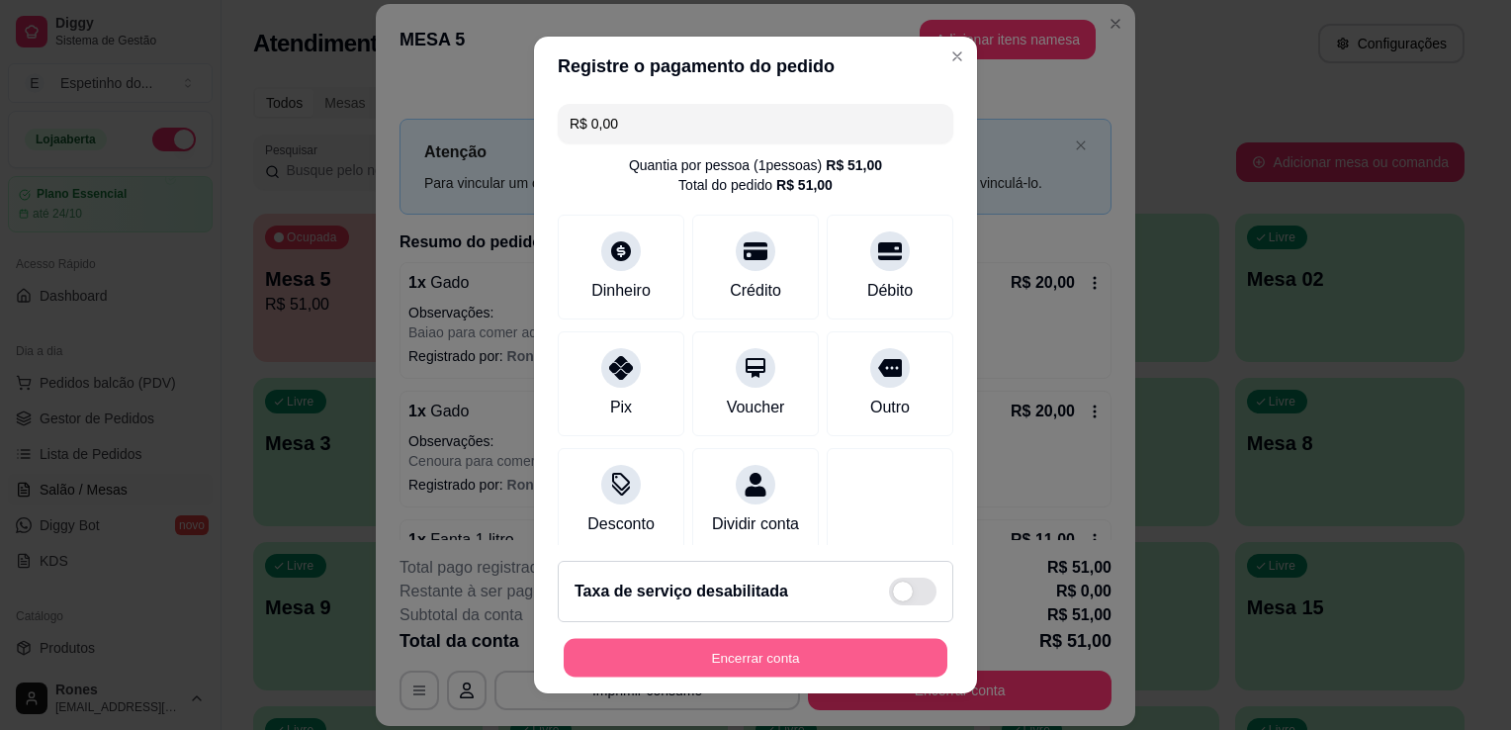
click at [763, 665] on button "Encerrar conta" at bounding box center [756, 658] width 384 height 39
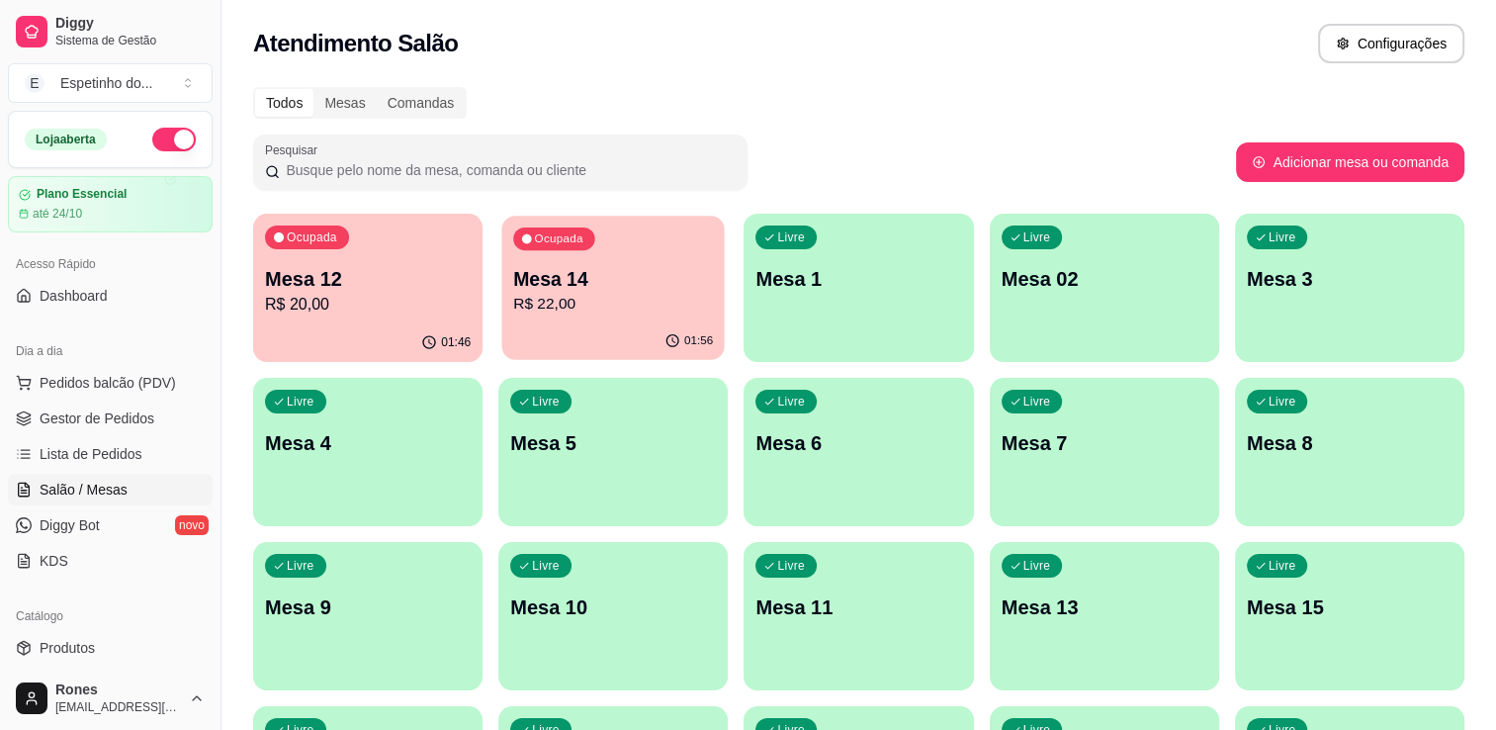
click at [644, 306] on p "R$ 22,00" at bounding box center [613, 304] width 200 height 23
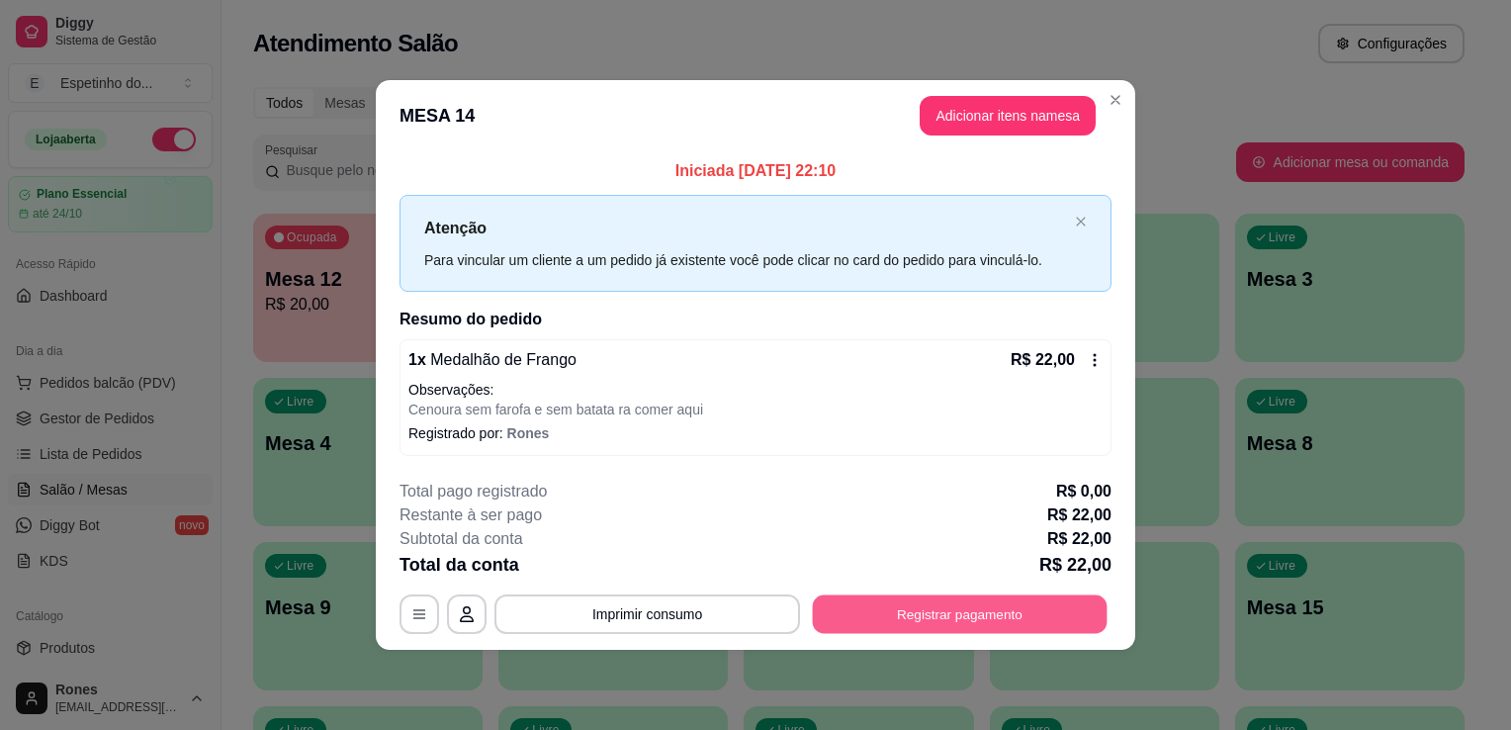
click at [933, 611] on button "Registrar pagamento" at bounding box center [960, 613] width 295 height 39
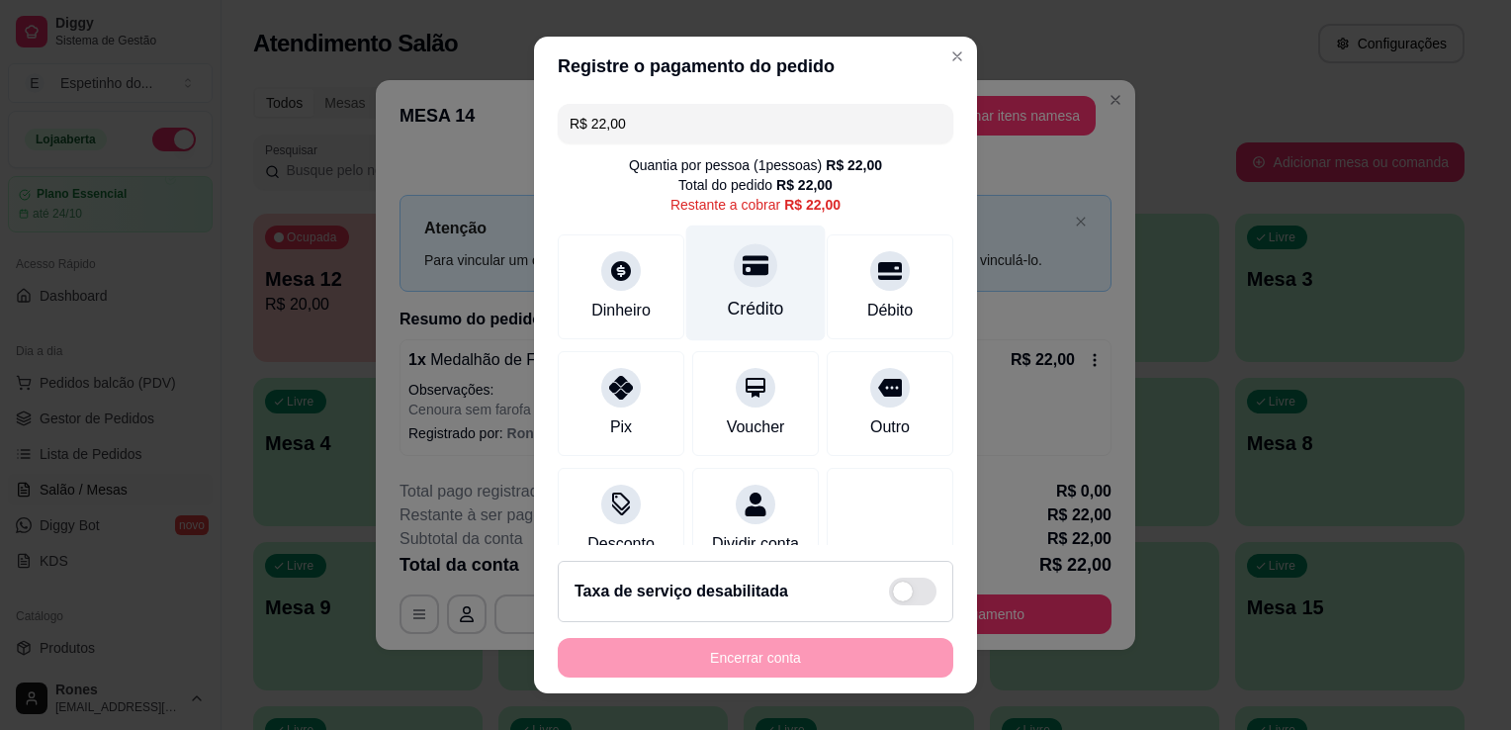
click at [761, 304] on div "Crédito" at bounding box center [755, 283] width 139 height 116
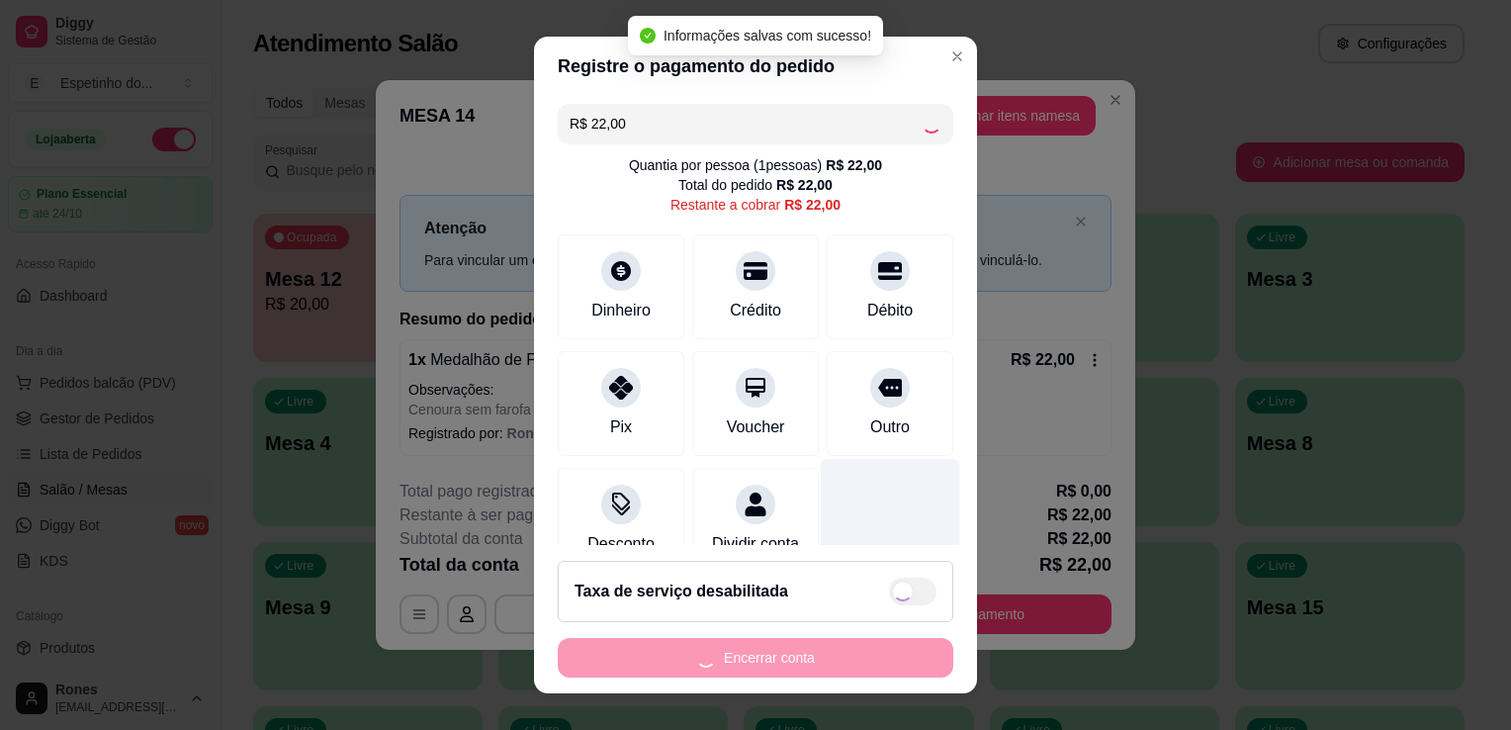
type input "R$ 0,00"
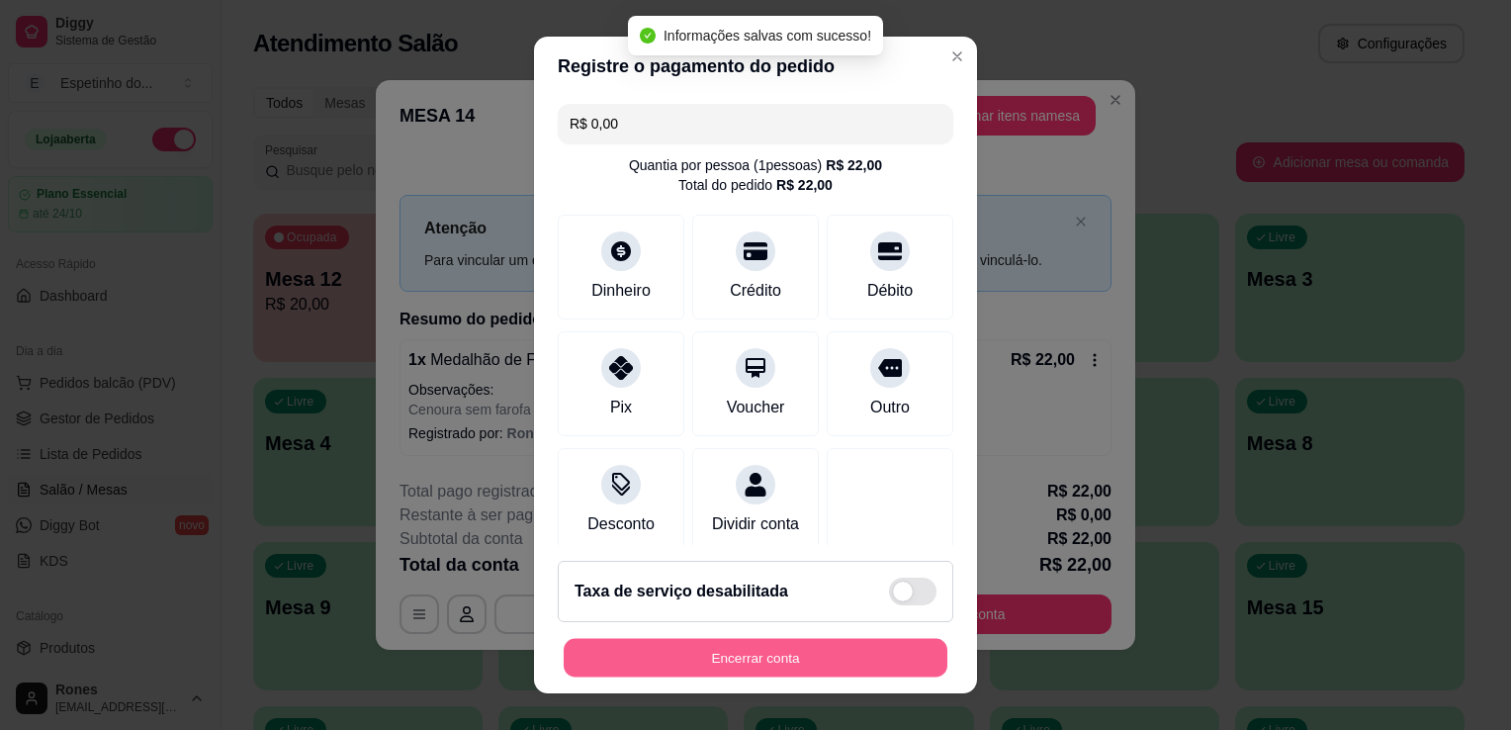
click at [792, 662] on button "Encerrar conta" at bounding box center [756, 658] width 384 height 39
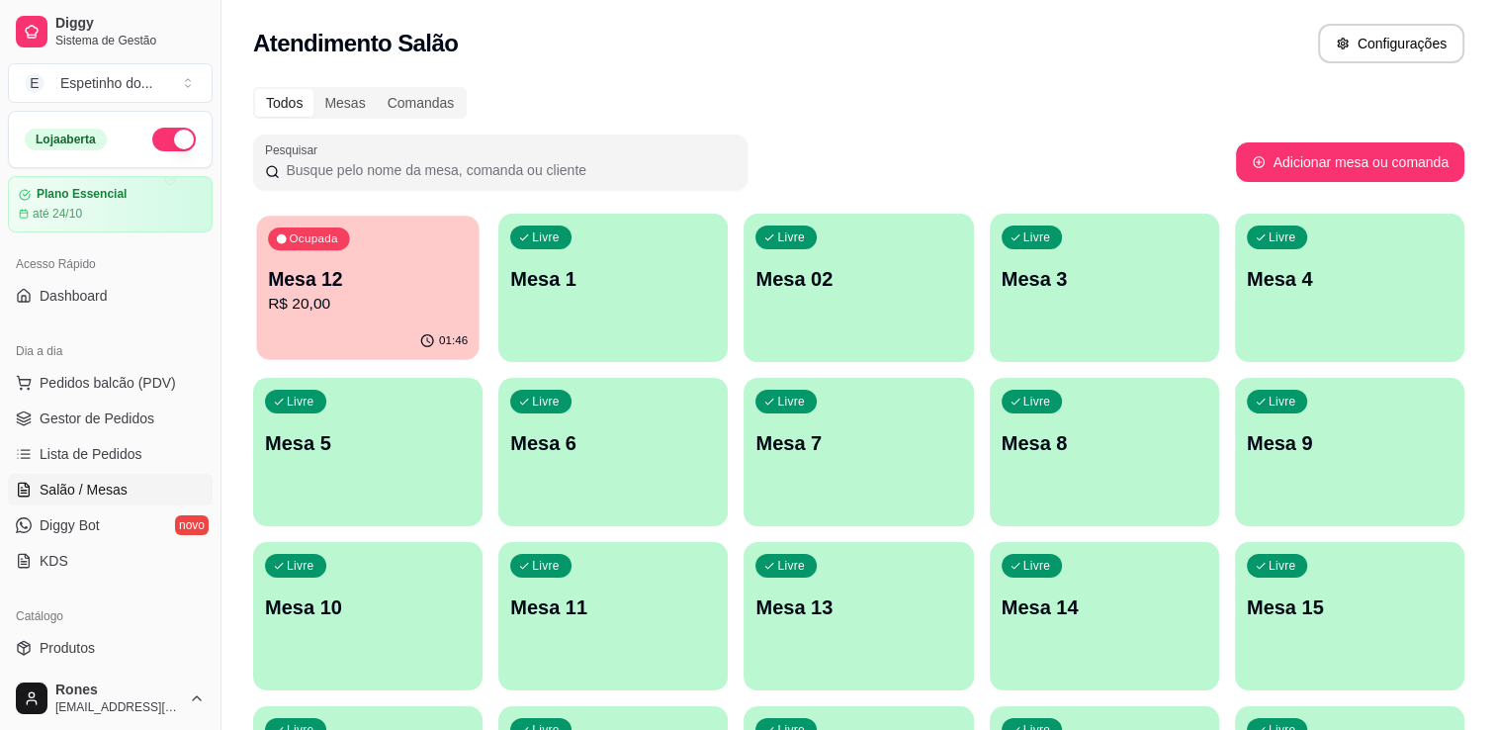
click at [336, 272] on p "Mesa 12" at bounding box center [368, 279] width 200 height 27
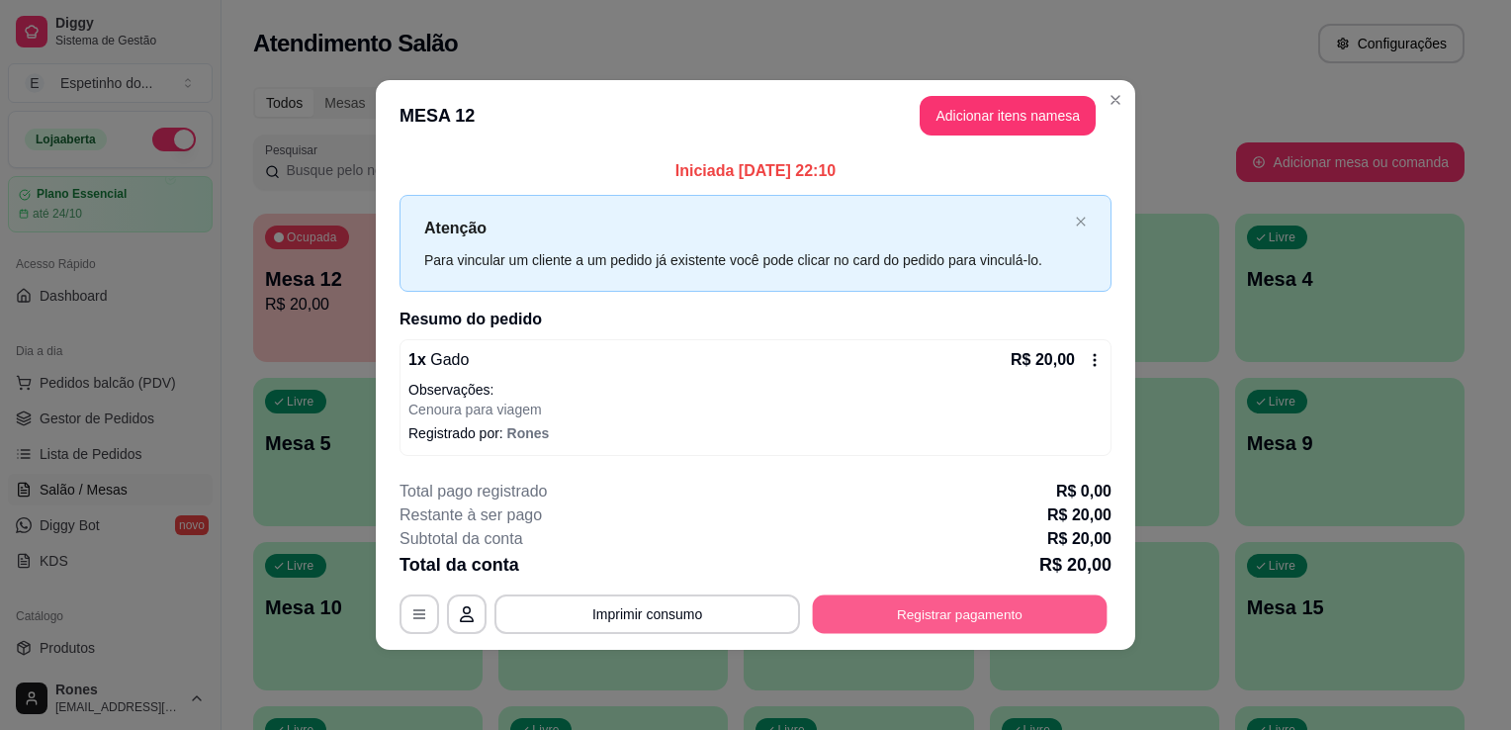
click at [929, 599] on button "Registrar pagamento" at bounding box center [960, 613] width 295 height 39
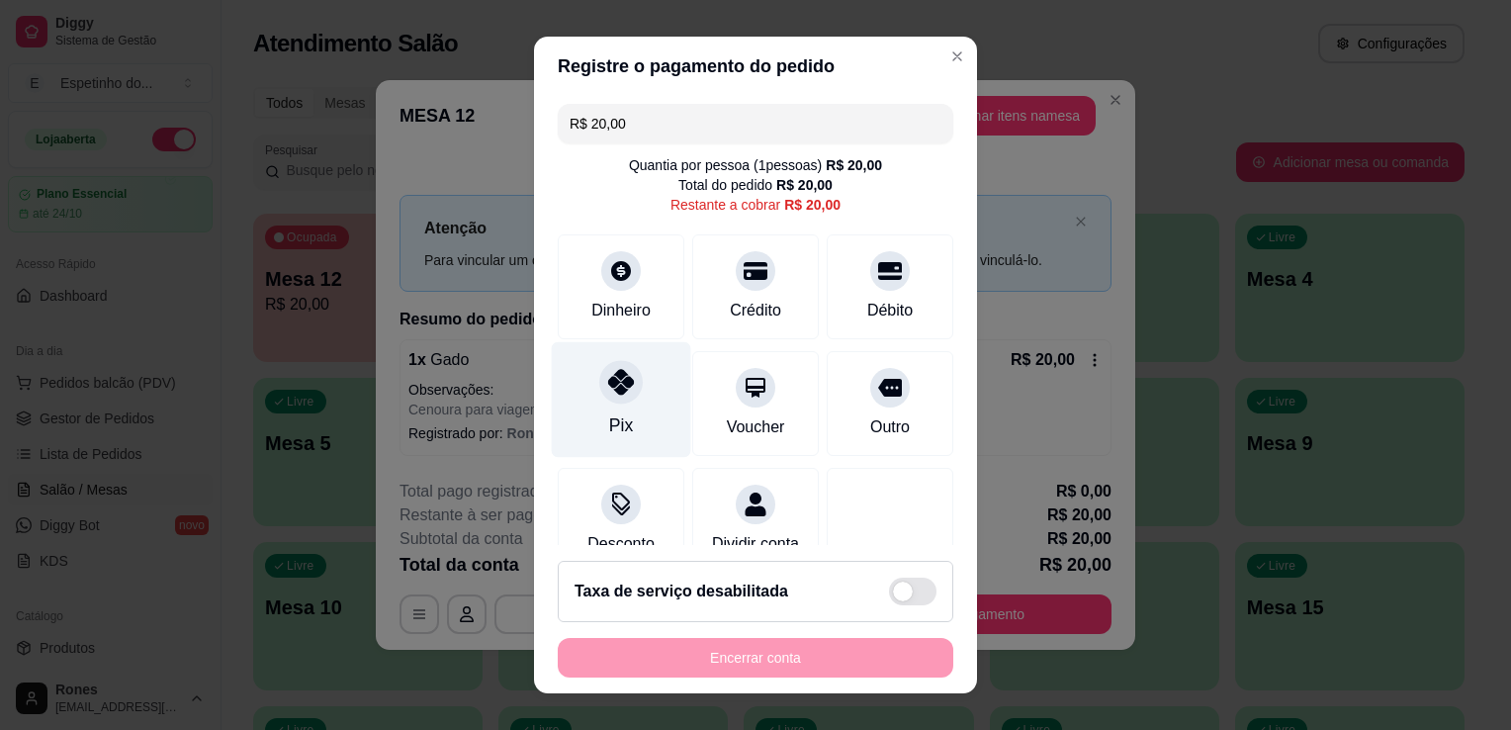
click at [613, 430] on div "Pix" at bounding box center [621, 425] width 24 height 26
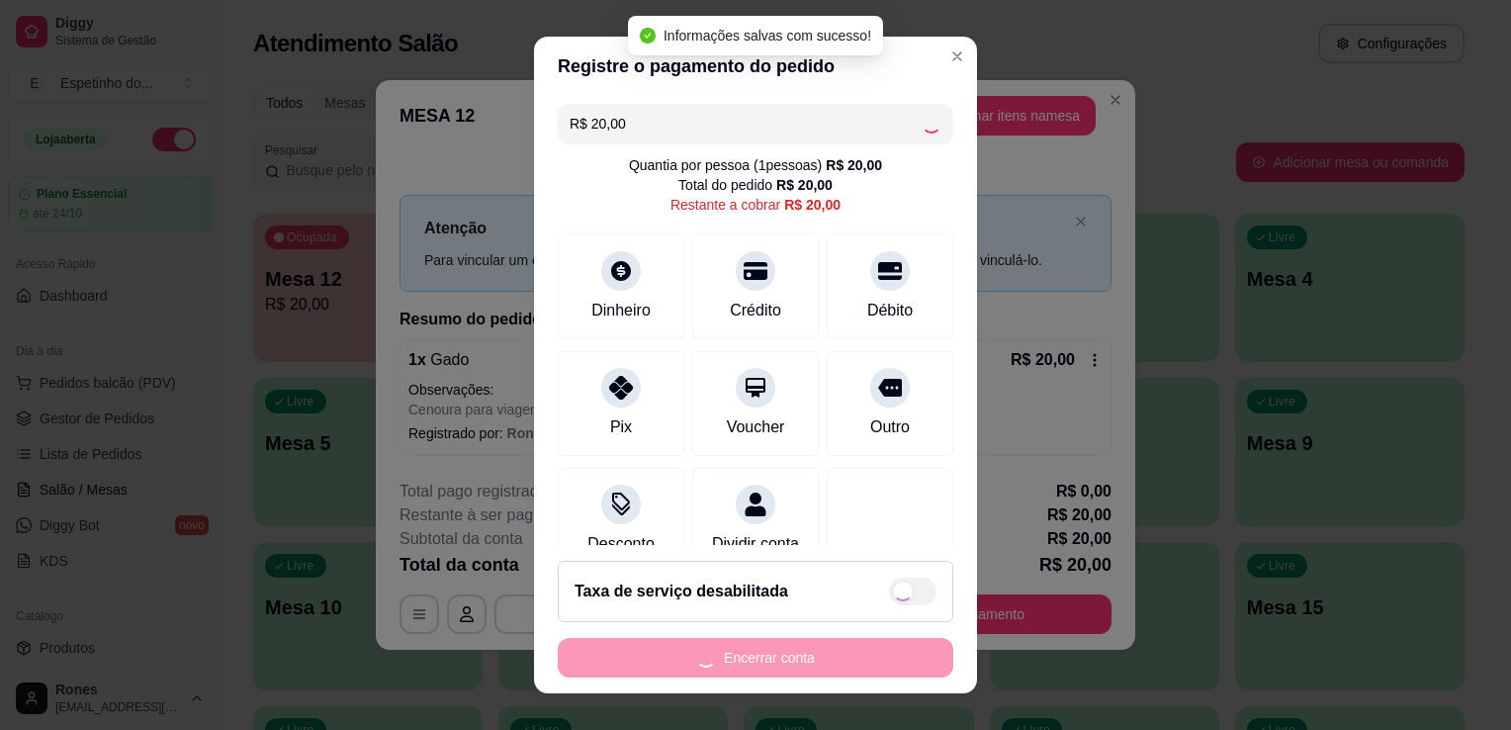
type input "R$ 0,00"
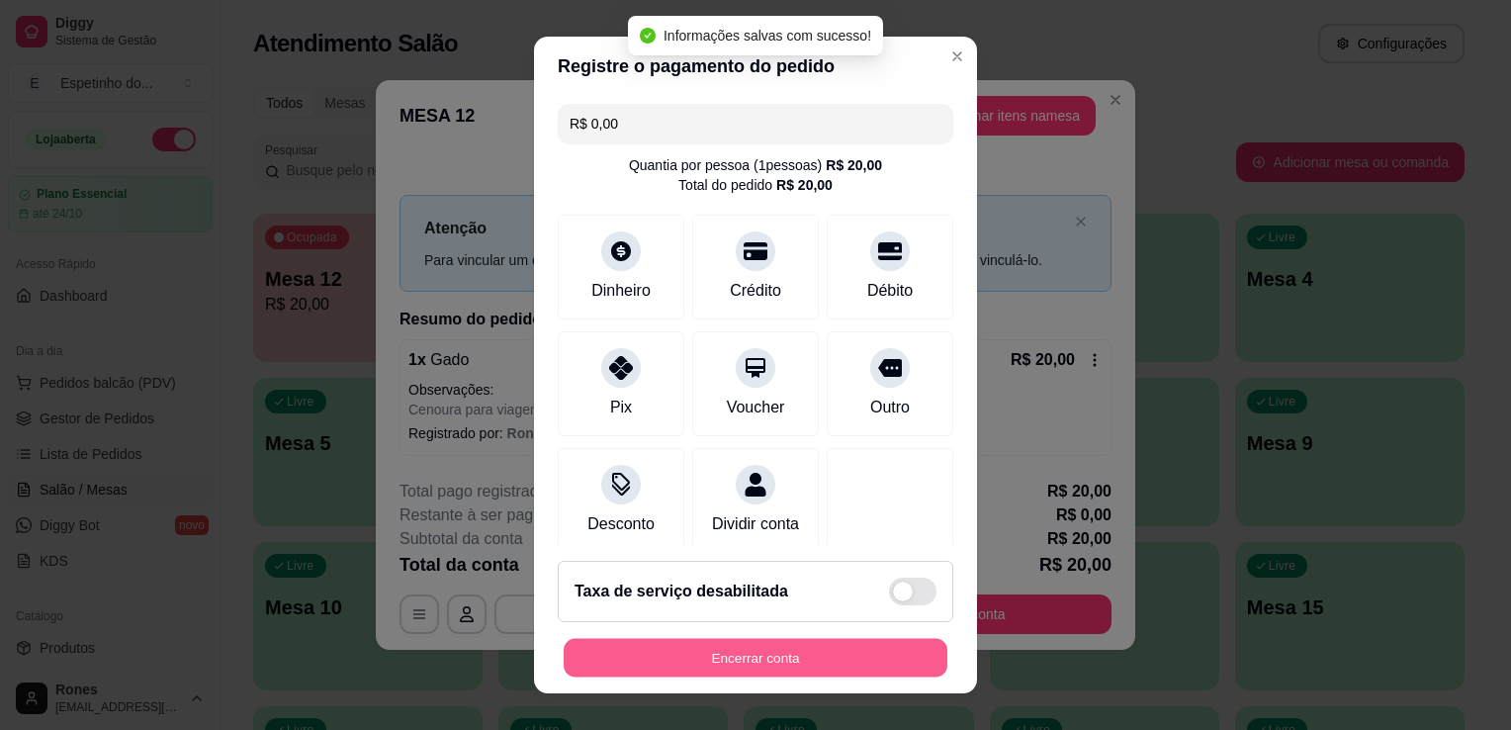
click at [776, 652] on button "Encerrar conta" at bounding box center [756, 658] width 384 height 39
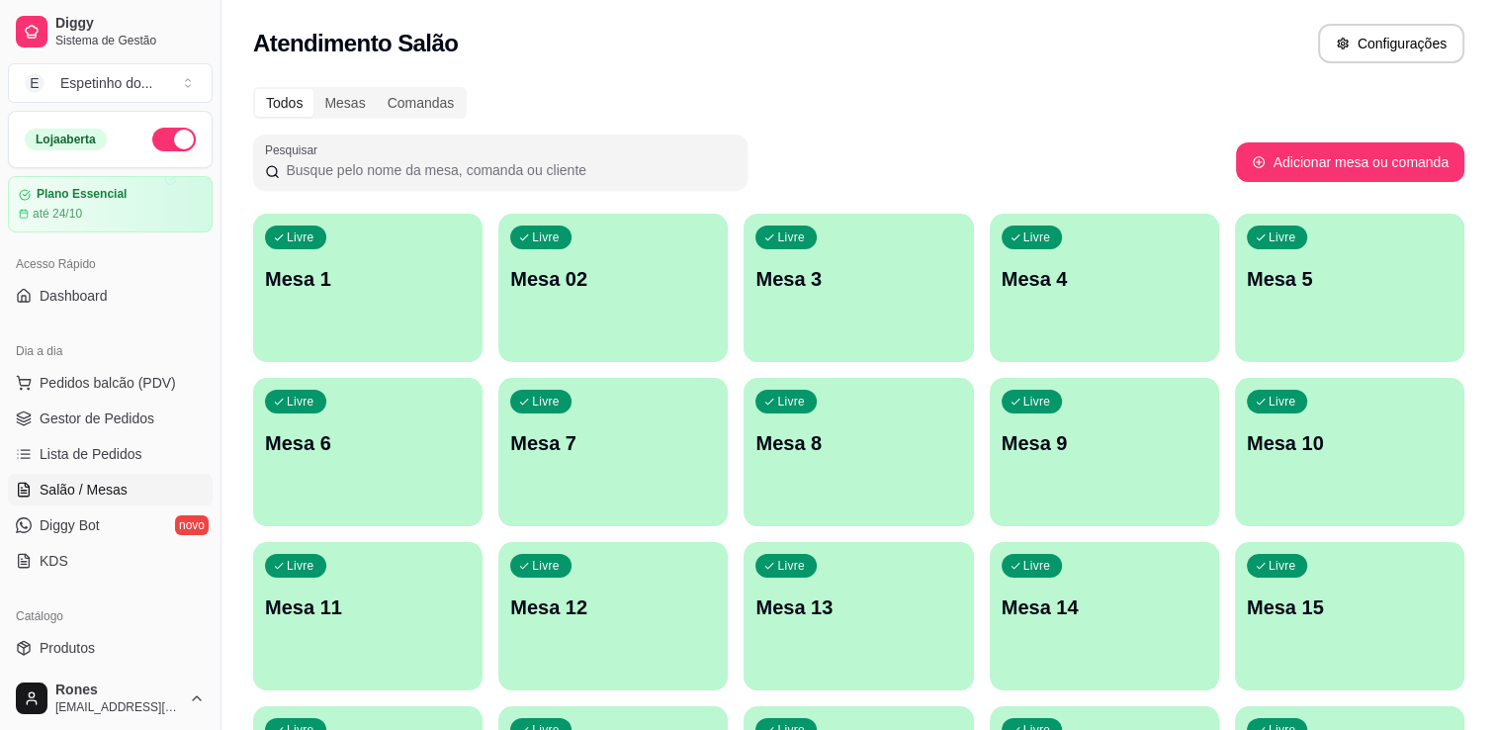
scroll to position [486, 0]
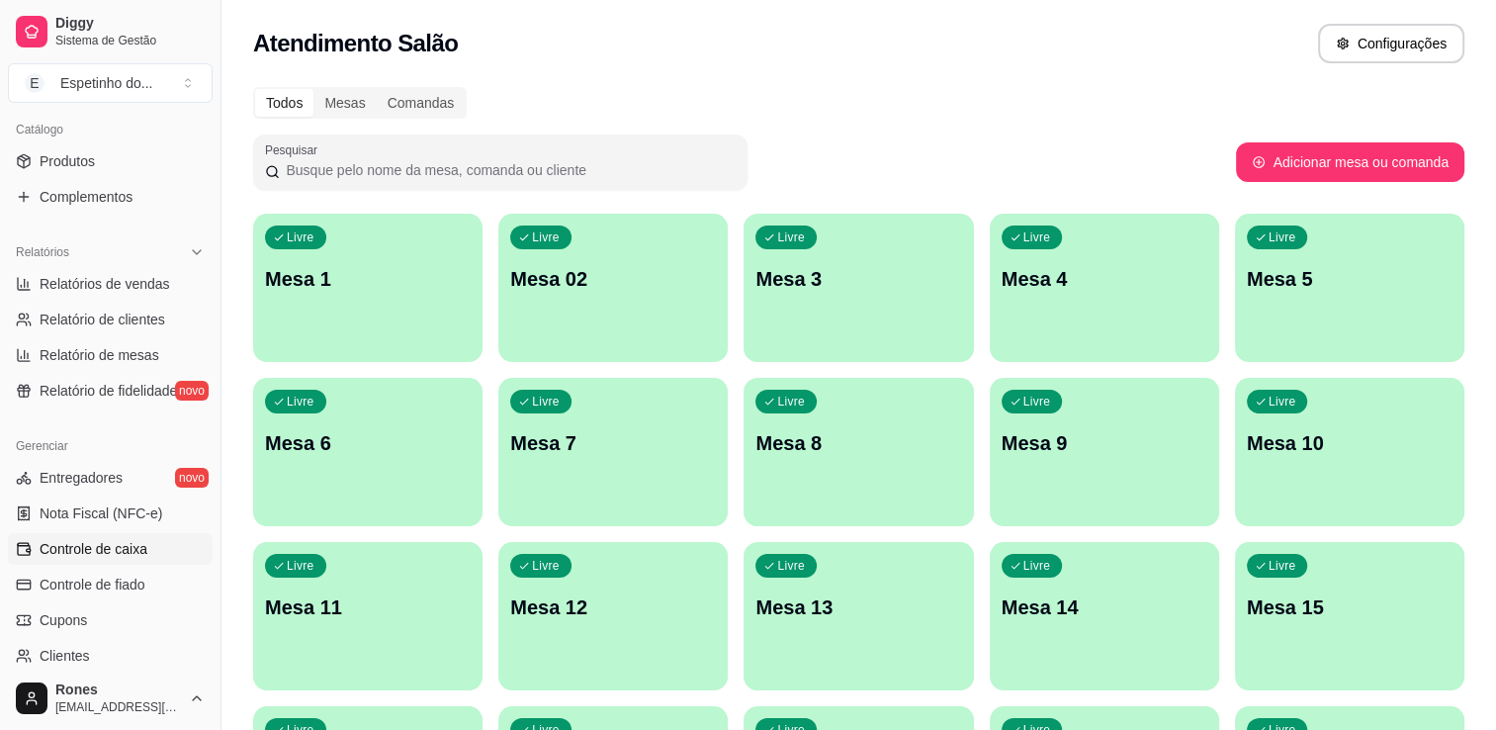
click at [78, 544] on span "Controle de caixa" at bounding box center [94, 549] width 108 height 20
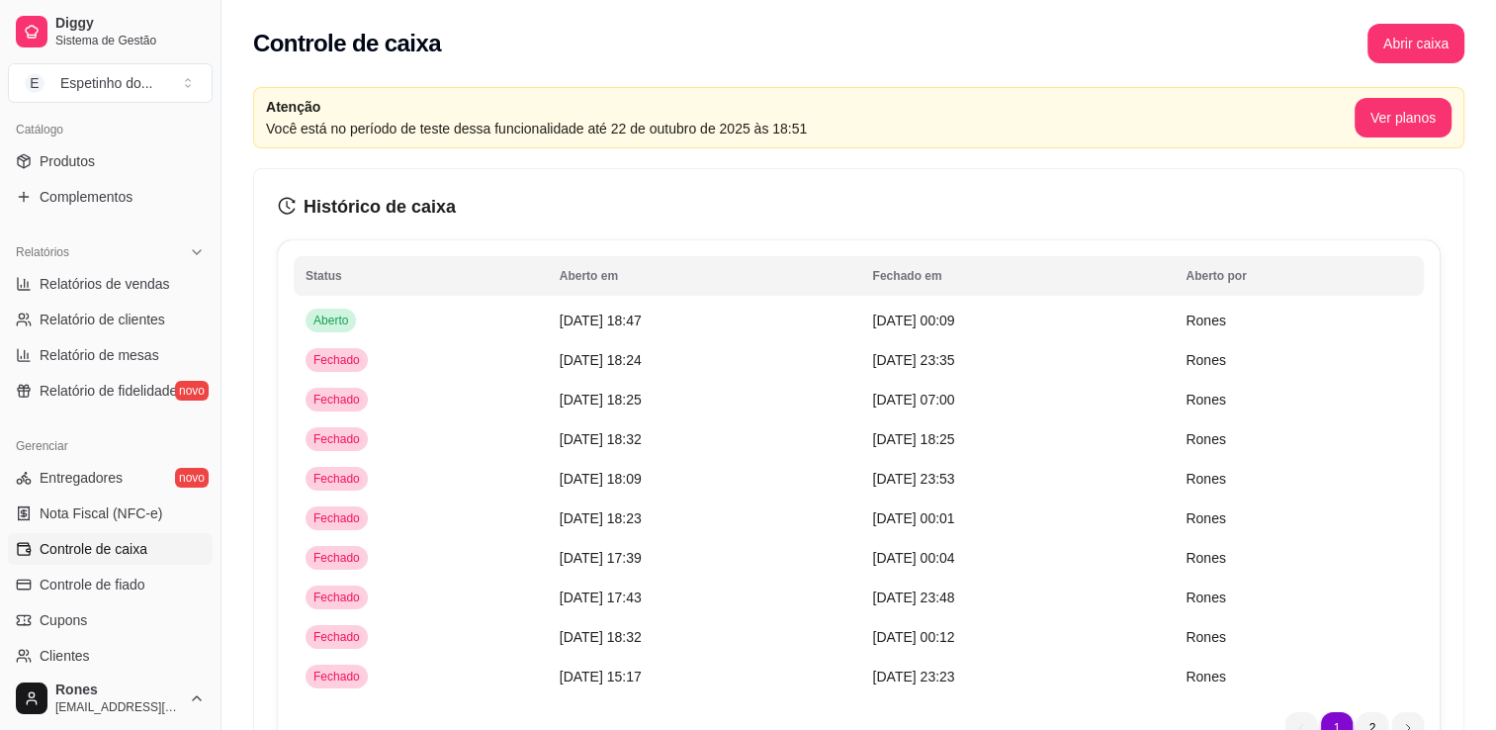
click at [1487, 304] on div "Atenção Você está no período de teste dessa funcionalidade até 22 de outubro de…" at bounding box center [858, 441] width 1274 height 733
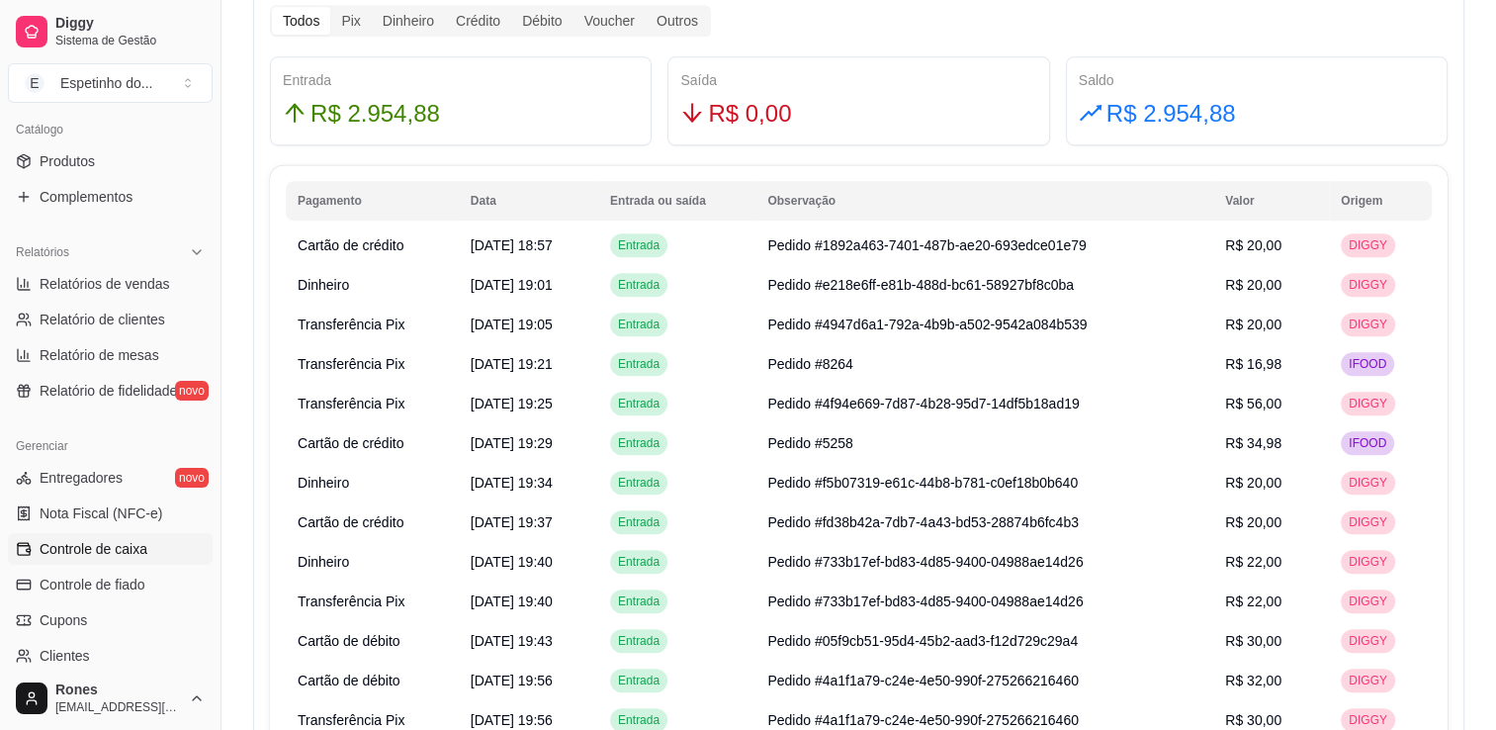
scroll to position [1242, 0]
